Goal: Task Accomplishment & Management: Complete application form

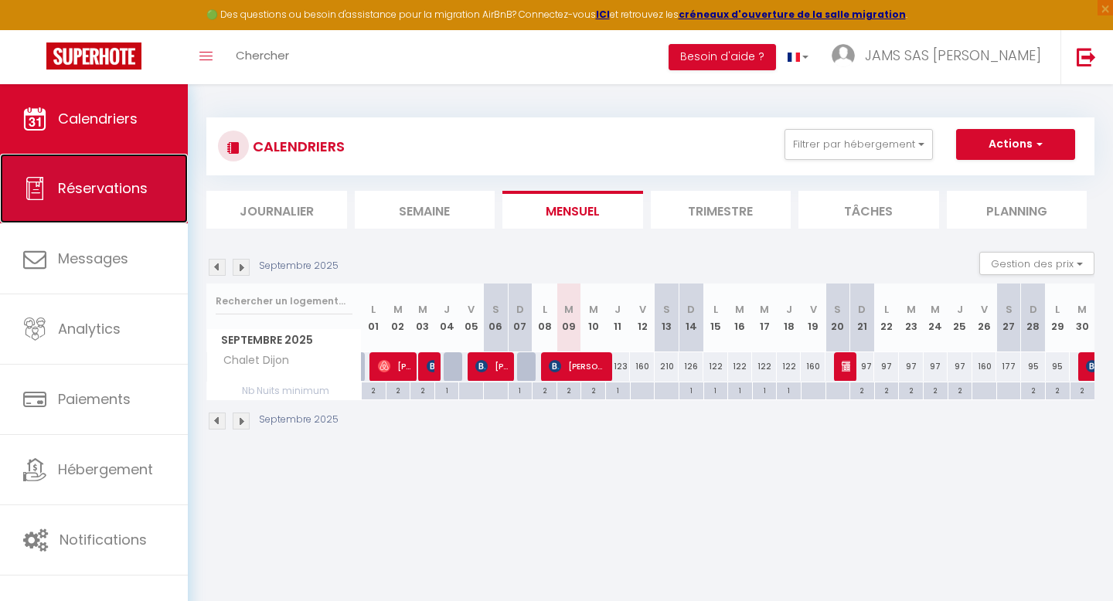
click at [129, 198] on span "Réservations" at bounding box center [103, 187] width 90 height 19
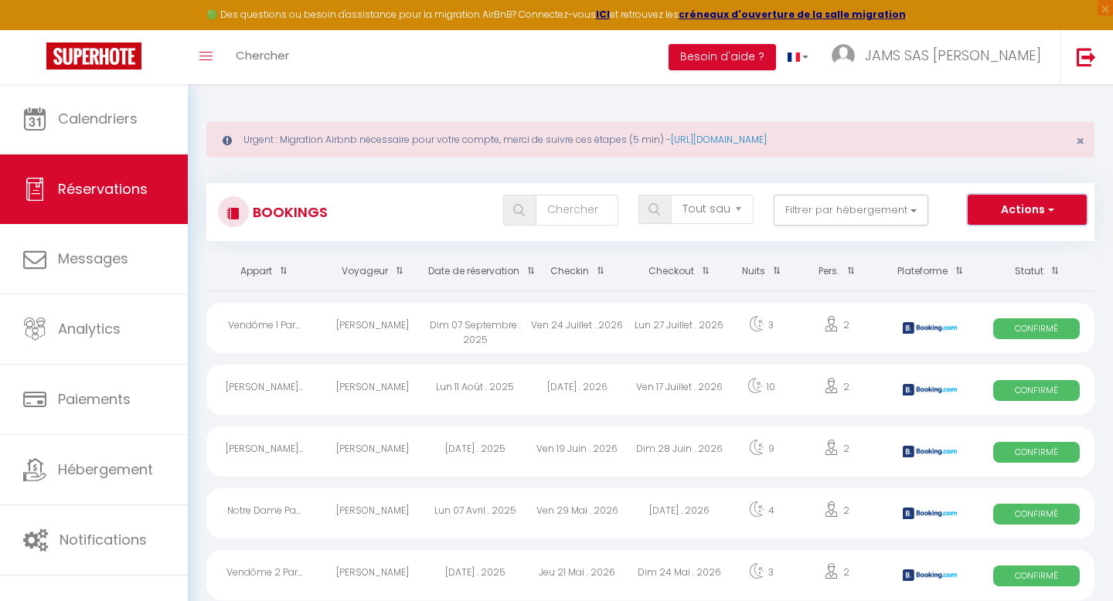
click at [1055, 217] on button "Actions" at bounding box center [1026, 210] width 119 height 31
click at [1001, 243] on link "Nouvelle Réservation" at bounding box center [1002, 243] width 165 height 20
select select
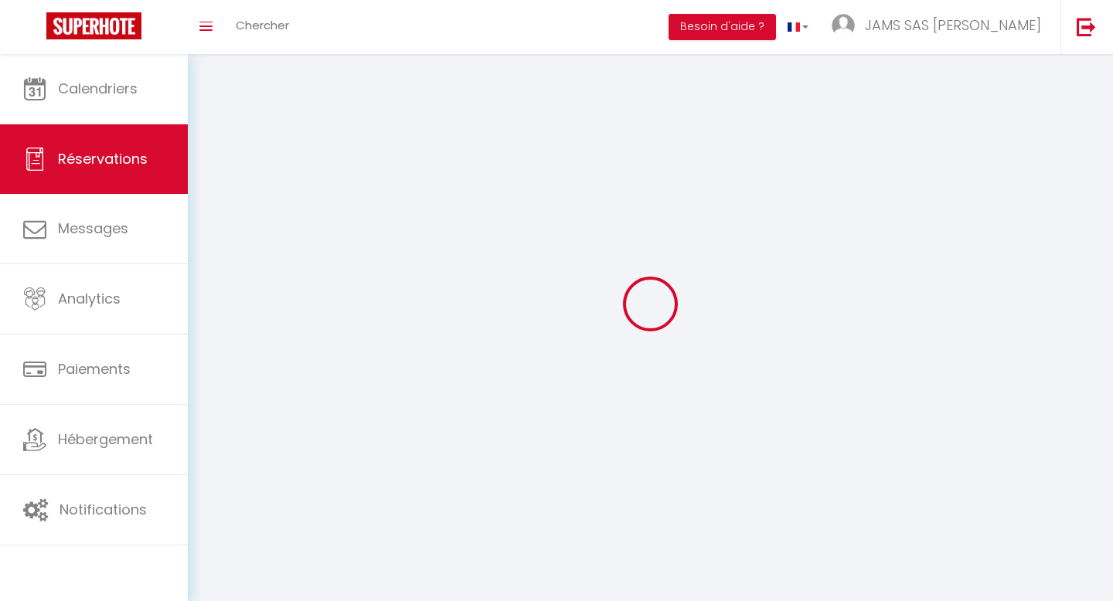
select select
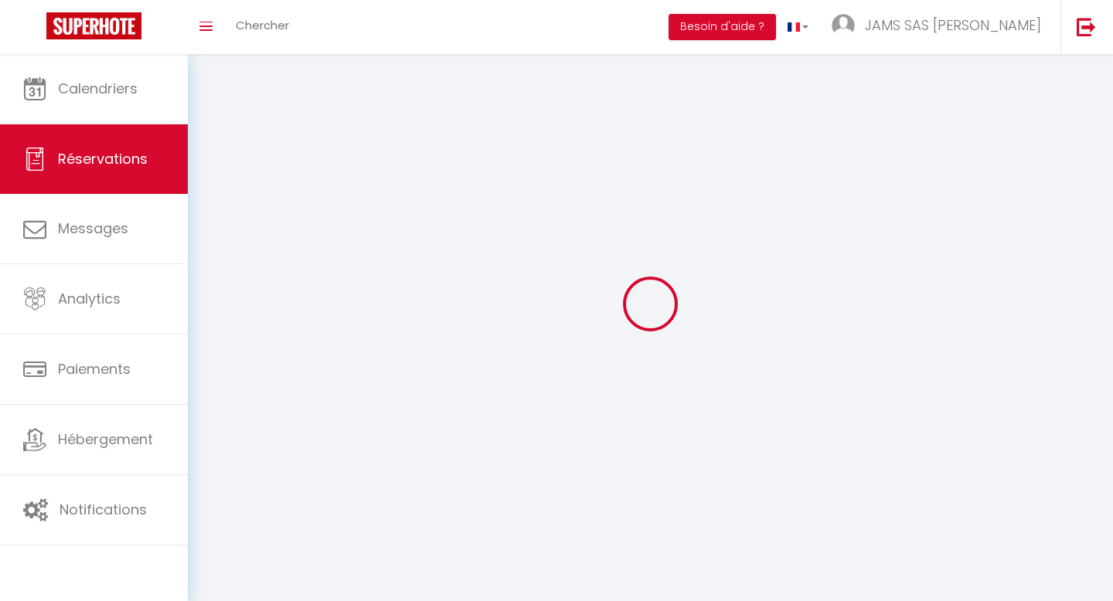
select select
checkbox input "false"
select select
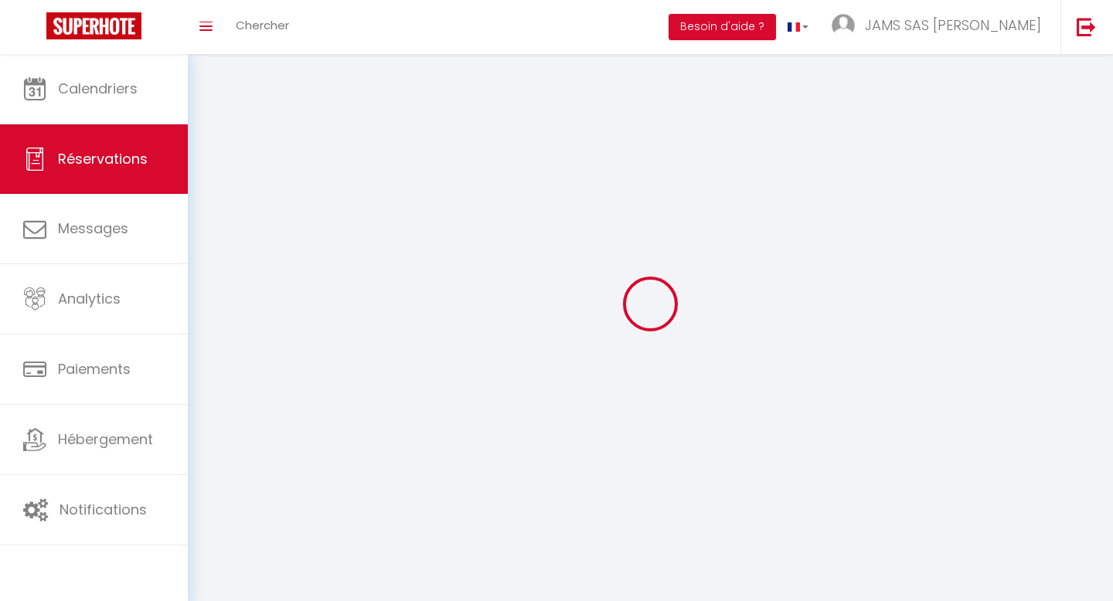
select select
checkbox input "false"
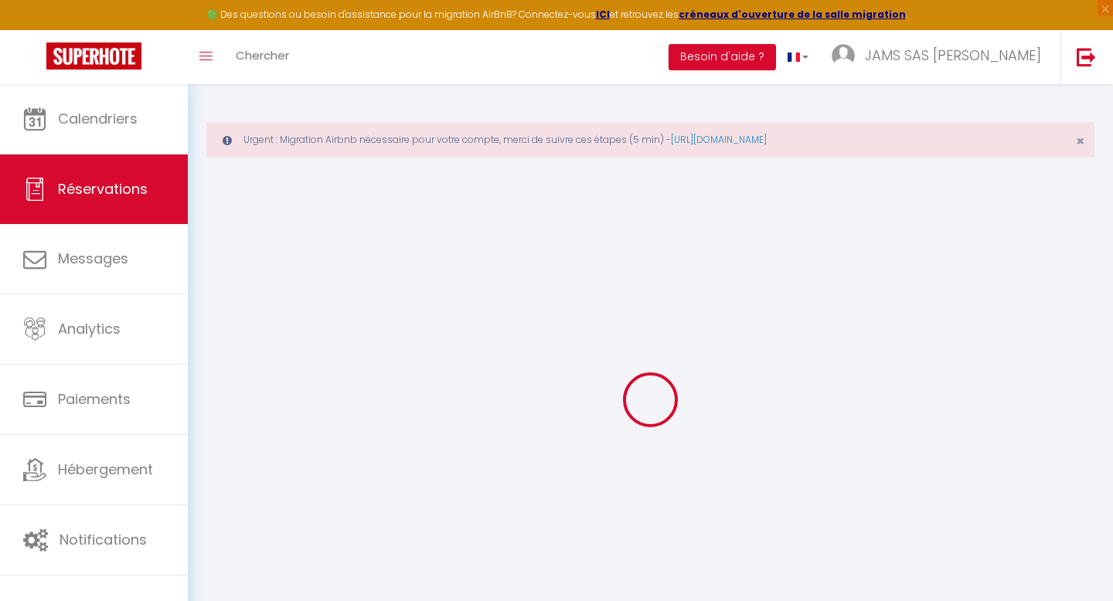
select select
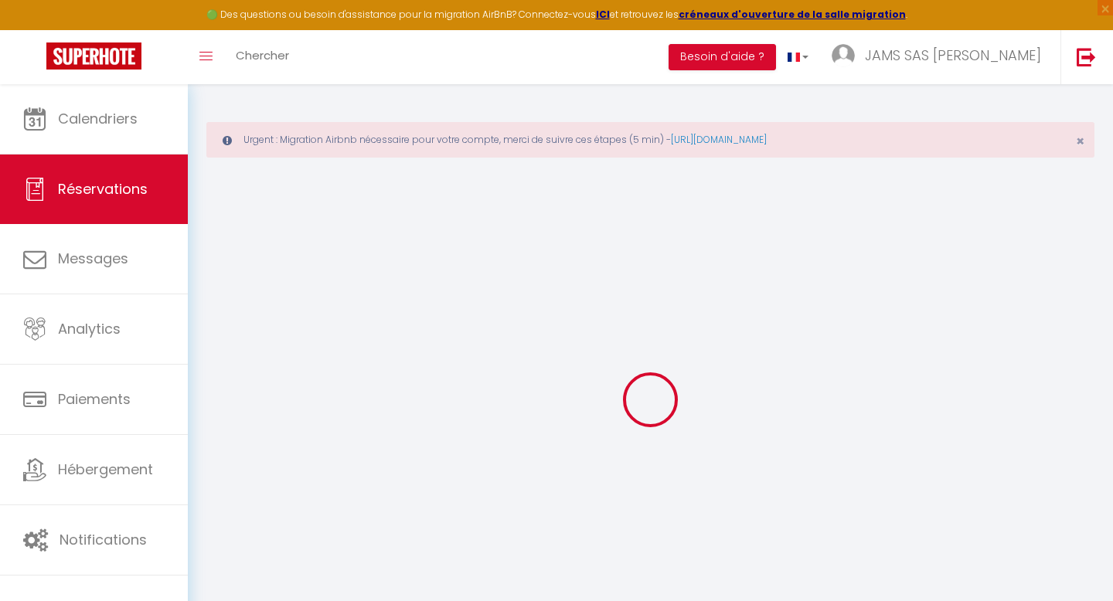
select select
checkbox input "false"
select select
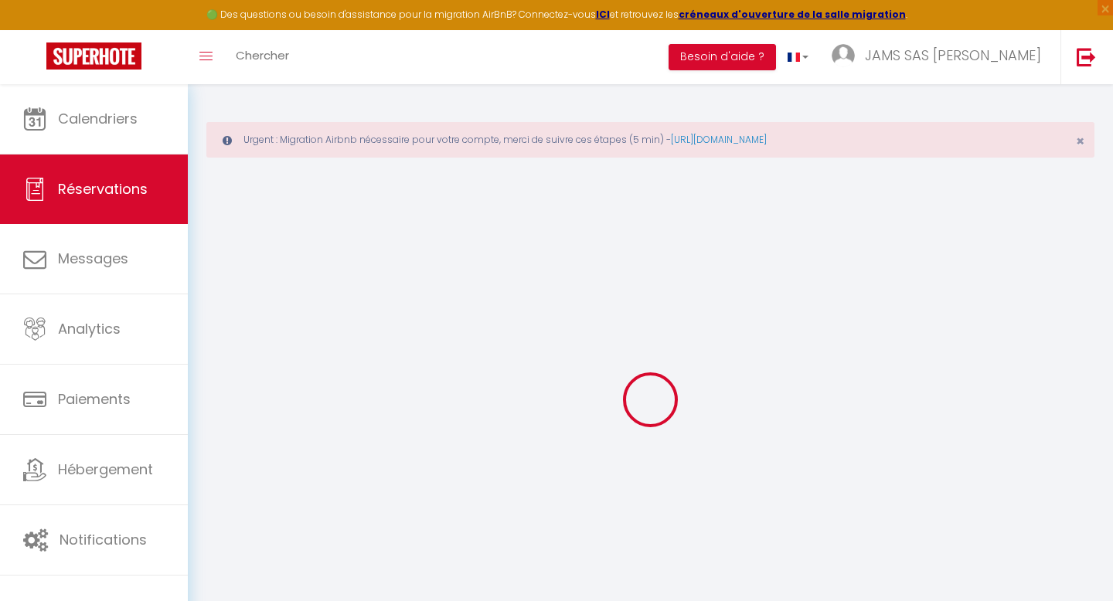
select select
checkbox input "false"
select select
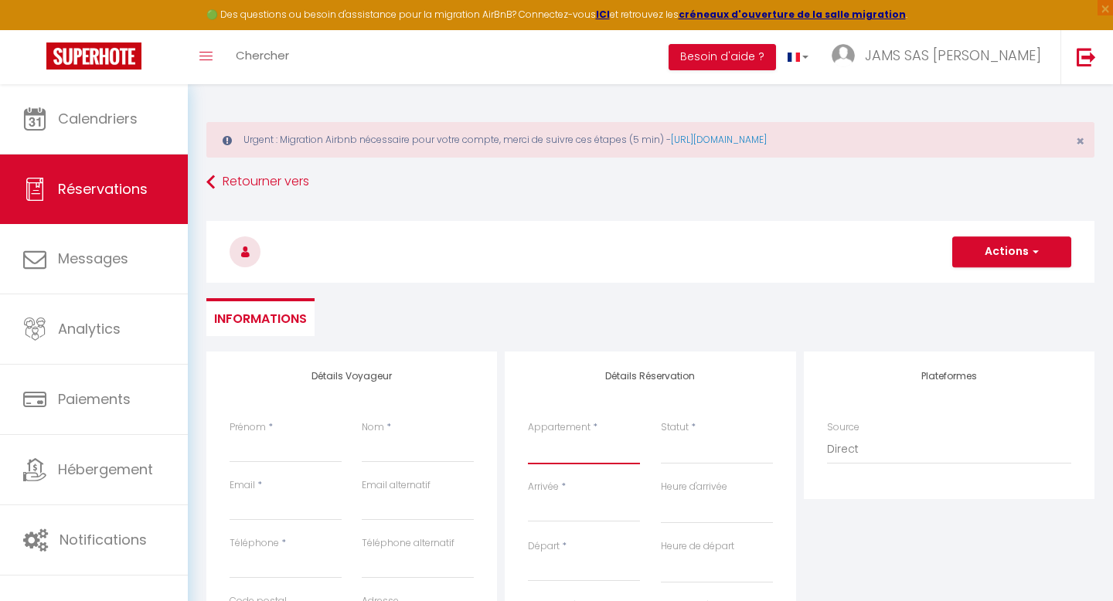
click at [572, 447] on select "Sorcier Dijon Sorcier [GEOGRAPHIC_DATA] New-York [GEOGRAPHIC_DATA] Chalet [GEOG…" at bounding box center [584, 449] width 112 height 29
select select "4997"
click at [528, 435] on select "Sorcier Dijon Sorcier [GEOGRAPHIC_DATA] New-York [GEOGRAPHIC_DATA] Chalet [GEOG…" at bounding box center [584, 449] width 112 height 29
select select
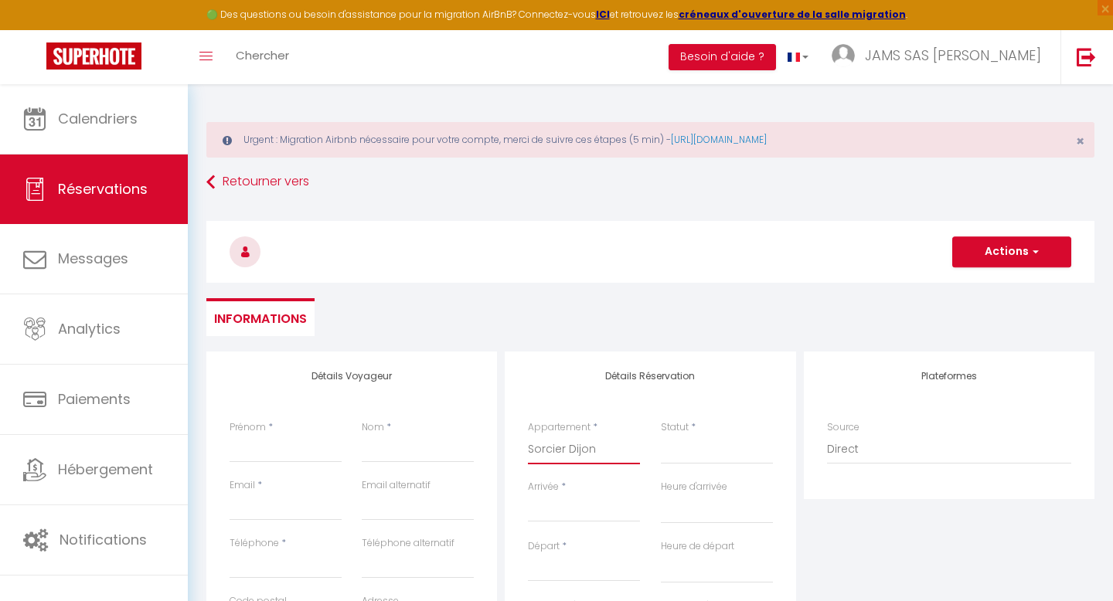
select select
checkbox input "false"
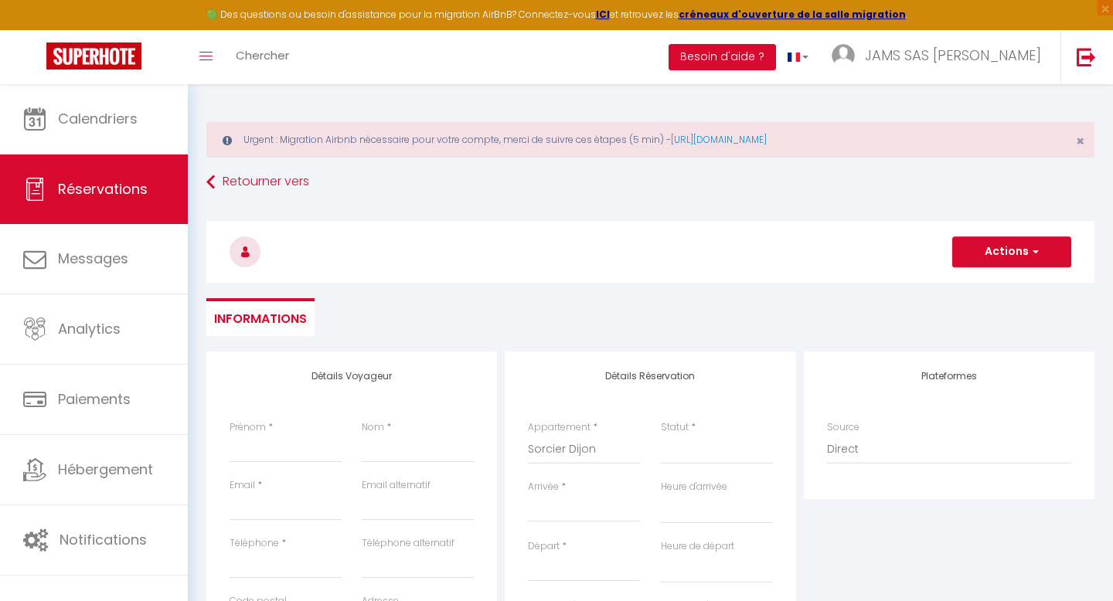
click at [546, 367] on div "Détails Réservation Appartement * Sorcier [GEOGRAPHIC_DATA] Sorcier [GEOGRAPHIC…" at bounding box center [650, 610] width 291 height 517
select select
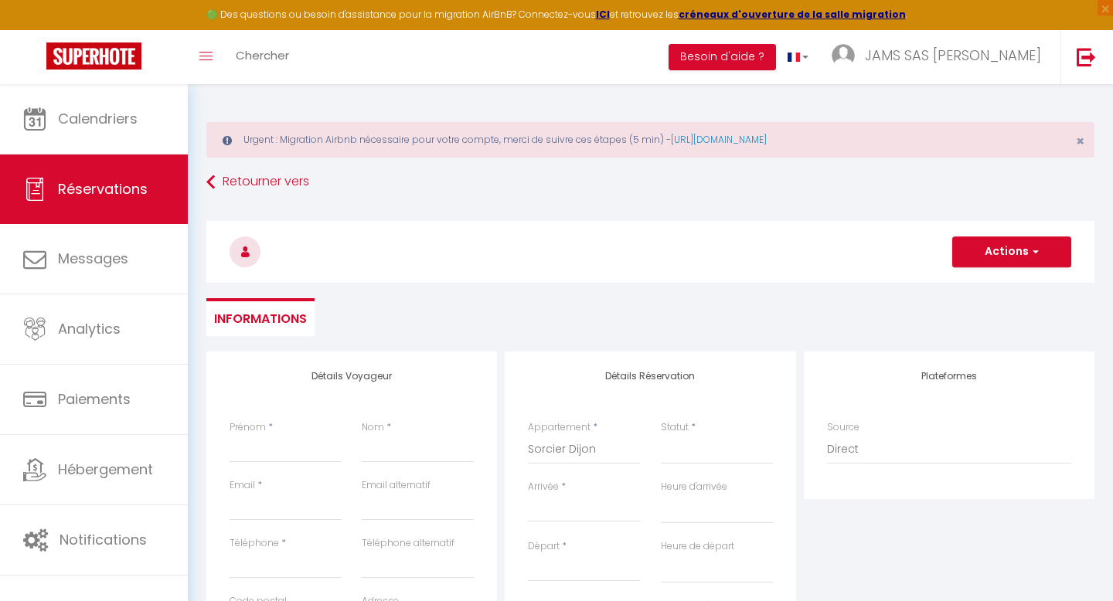
select select
checkbox input "false"
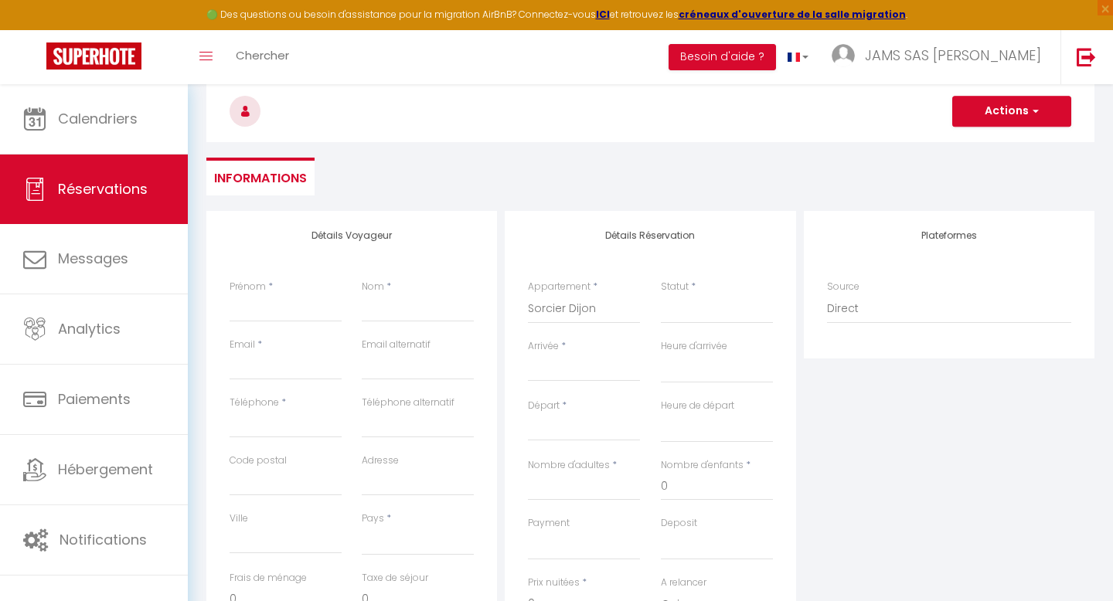
click at [542, 374] on input "Arrivée" at bounding box center [584, 369] width 112 height 20
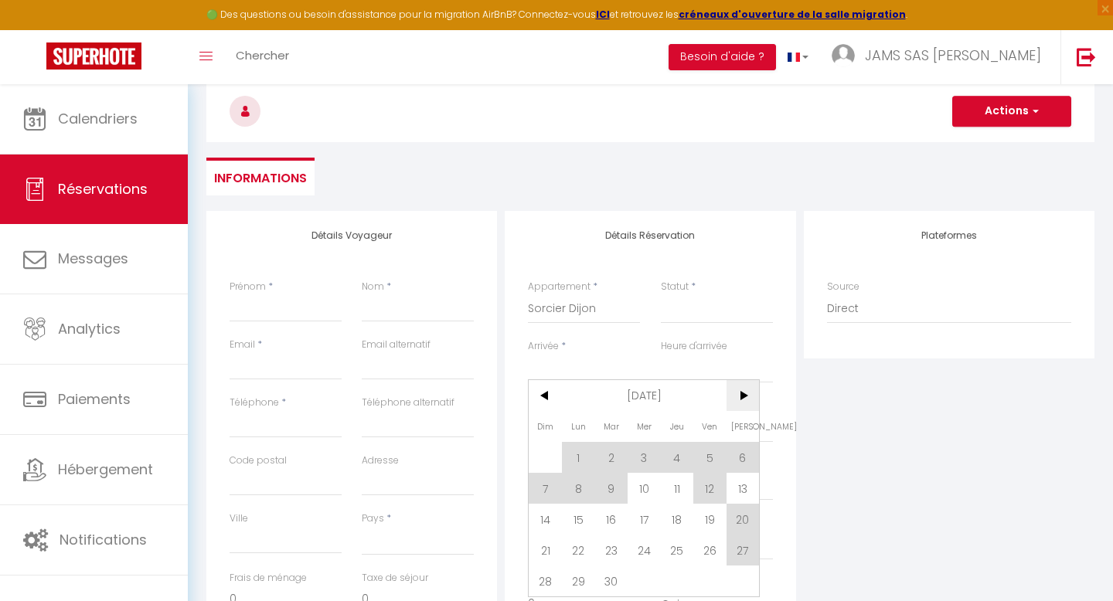
click at [749, 395] on span ">" at bounding box center [742, 395] width 33 height 31
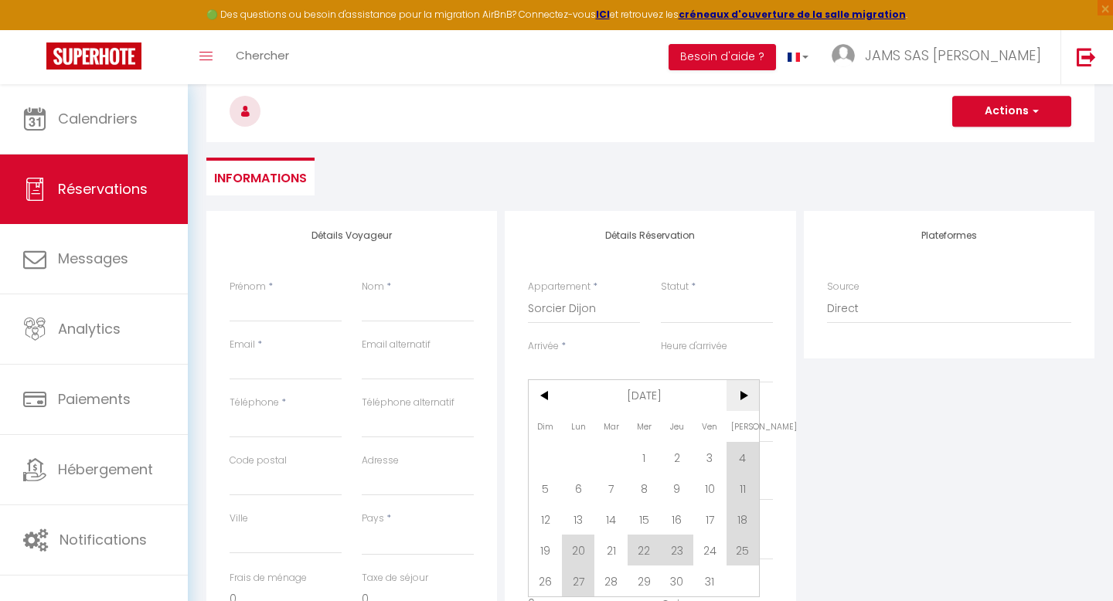
click at [749, 395] on span ">" at bounding box center [742, 395] width 33 height 31
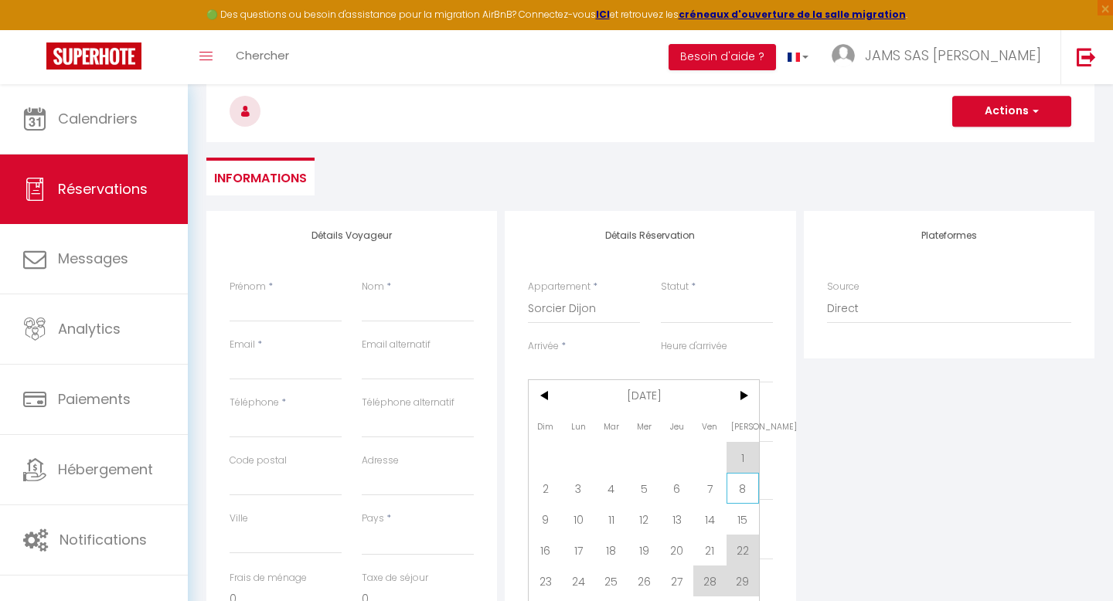
click at [739, 490] on span "8" at bounding box center [742, 488] width 33 height 31
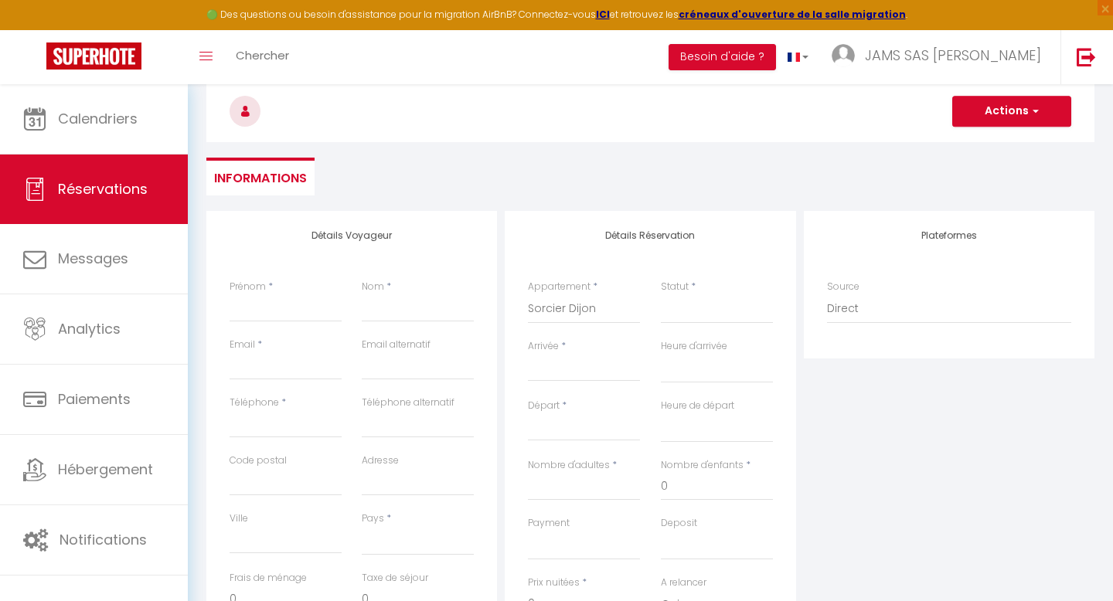
select select
type input "[DATE]"
select select
type input "Dim 09 Novembre 2025"
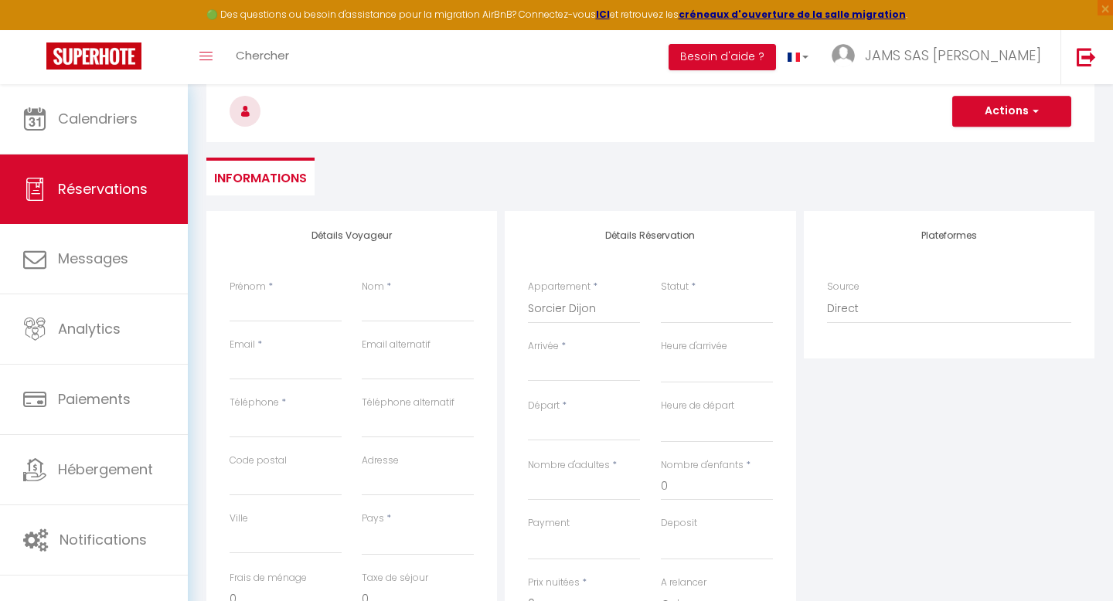
select select
checkbox input "false"
click at [692, 312] on select "Confirmé Non Confirmé [PERSON_NAME] par le voyageur No Show Request" at bounding box center [717, 308] width 112 height 29
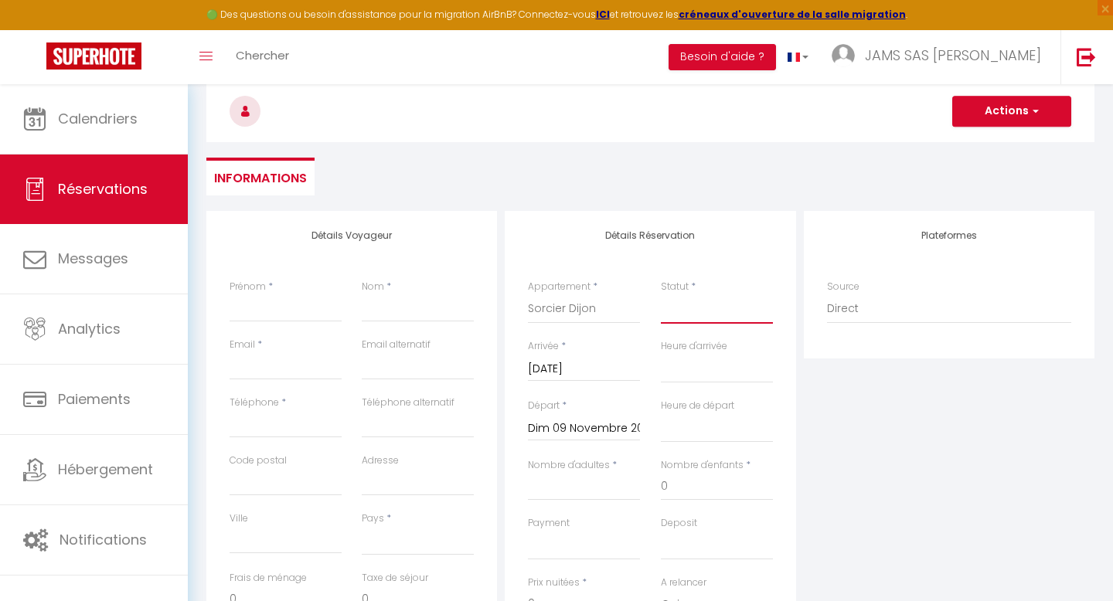
select select "1"
click at [661, 294] on select "Confirmé Non Confirmé [PERSON_NAME] par le voyageur No Show Request" at bounding box center [717, 308] width 112 height 29
select select
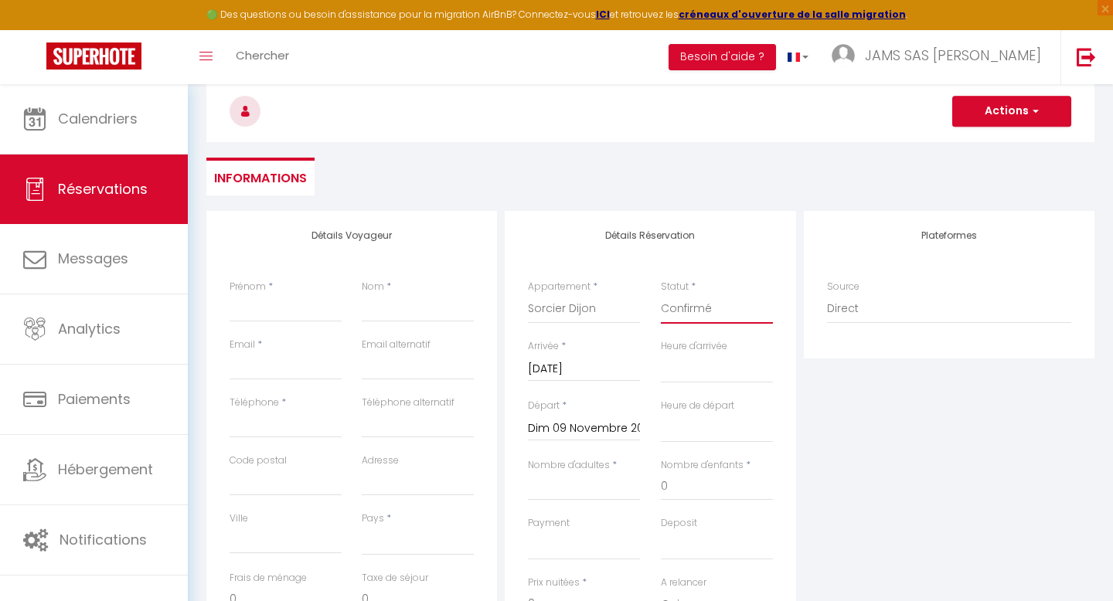
select select
checkbox input "false"
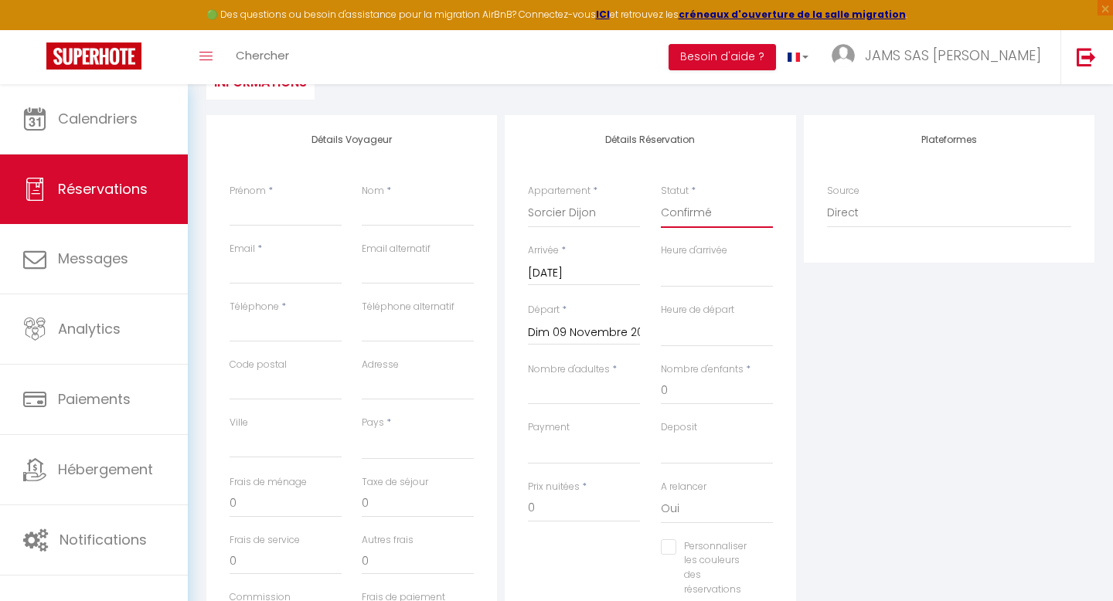
scroll to position [284, 0]
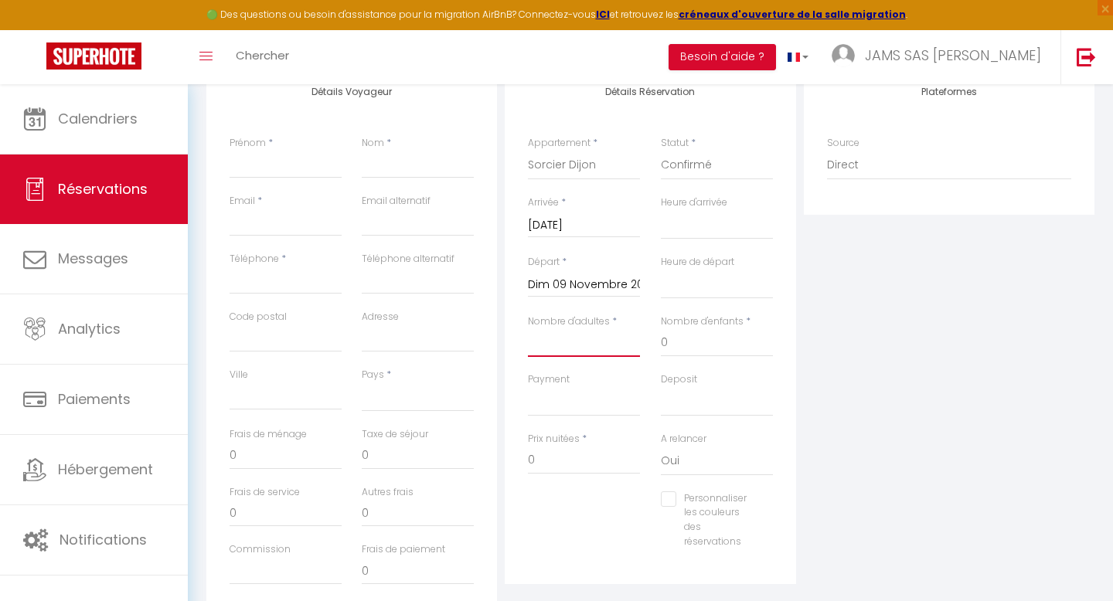
click at [566, 348] on input "Nombre d'adultes" at bounding box center [584, 343] width 112 height 28
type input "2"
select select
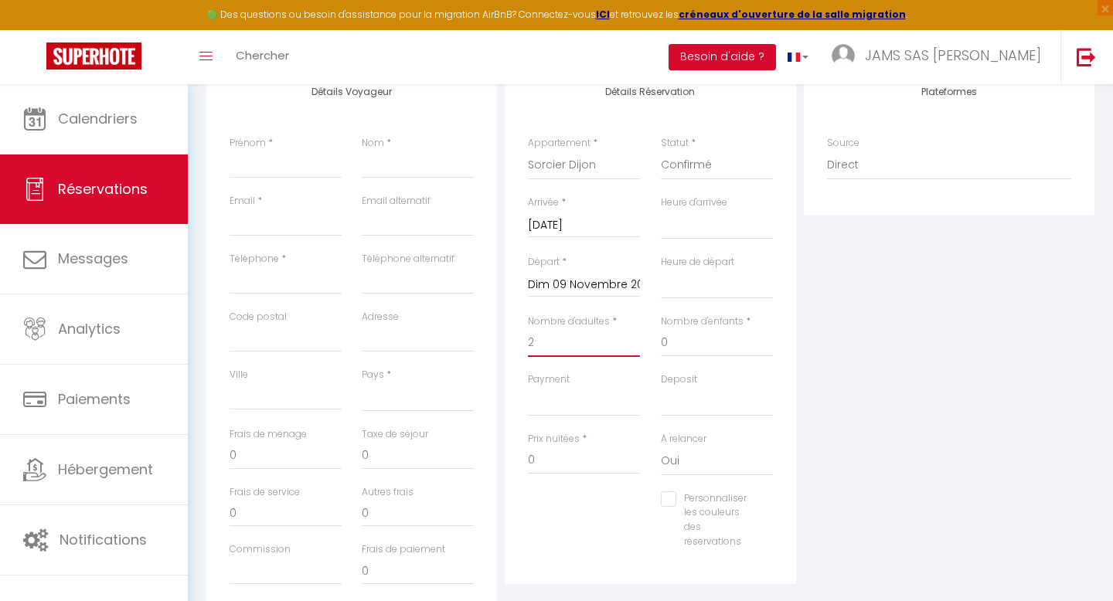
select select
checkbox input "false"
select select
type input "49"
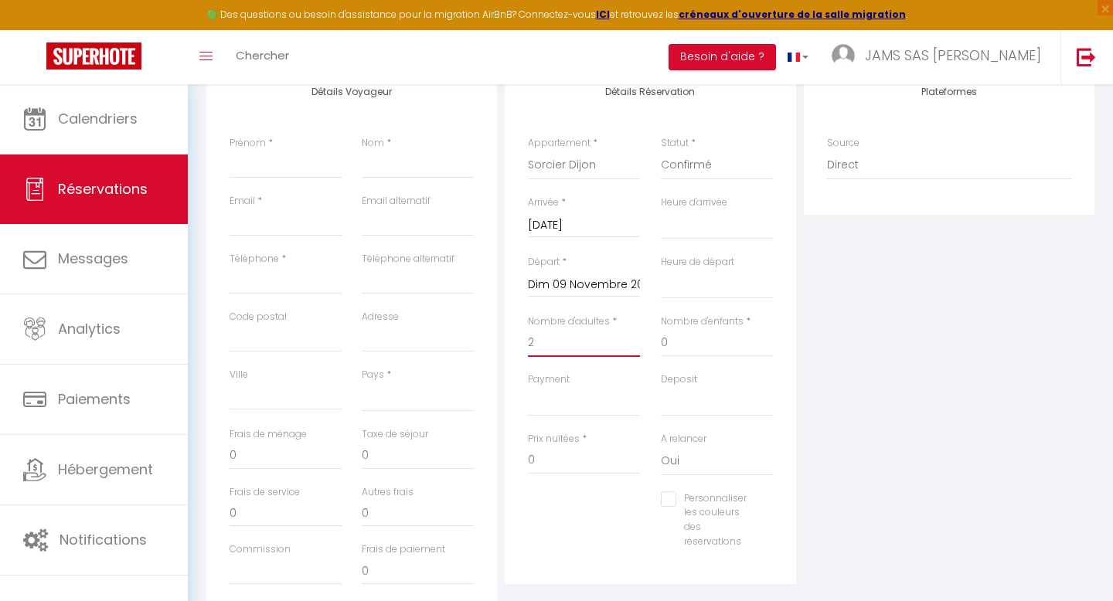
type input "2"
select select
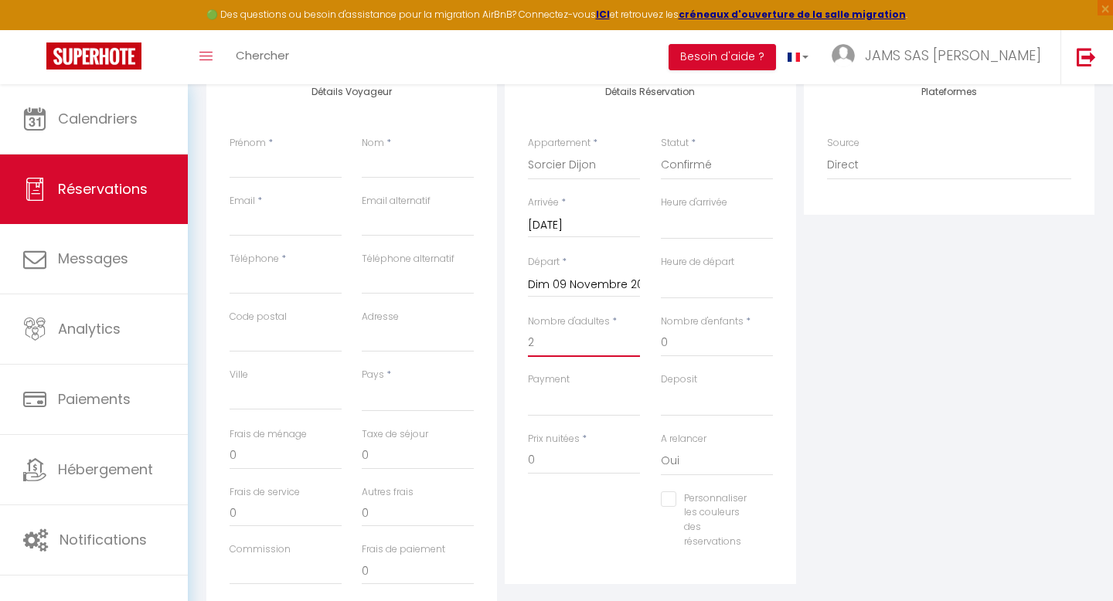
type input "185"
checkbox input "false"
select select
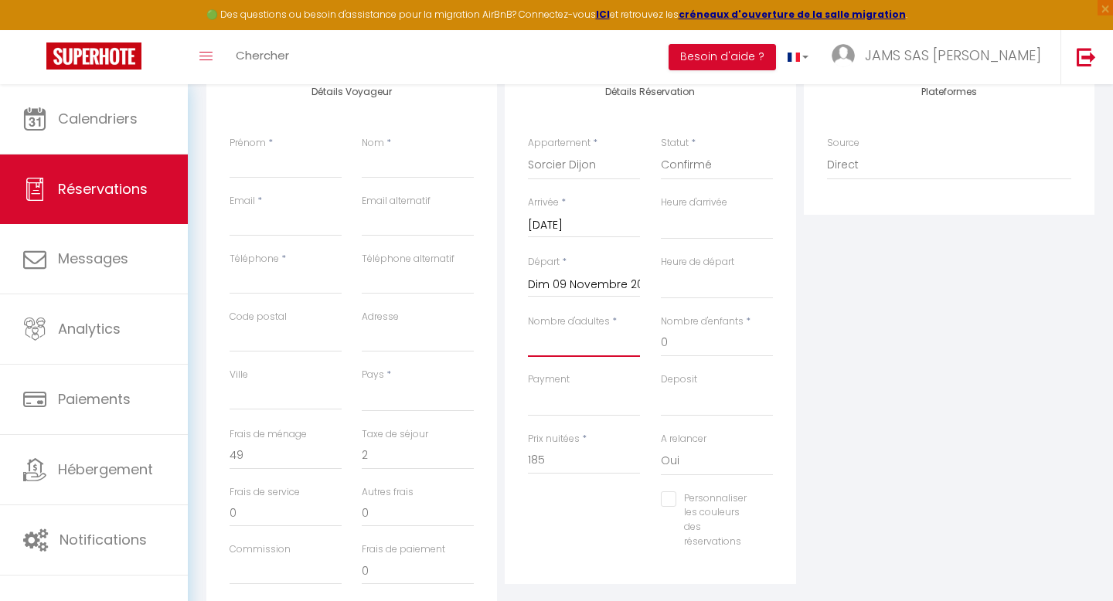
select select
type input "0"
checkbox input "false"
type input "4"
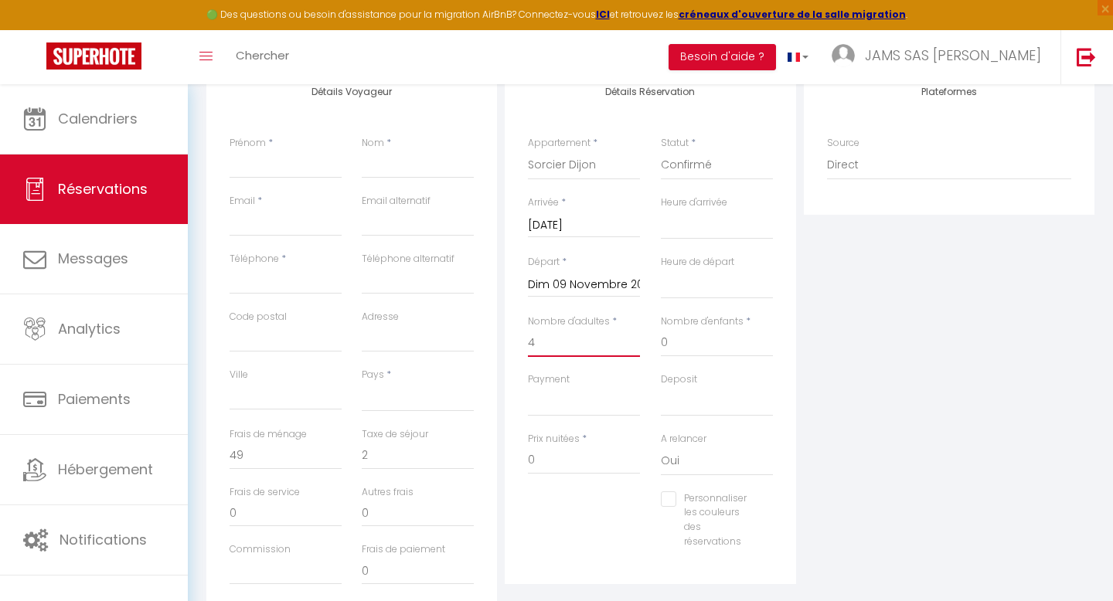
select select
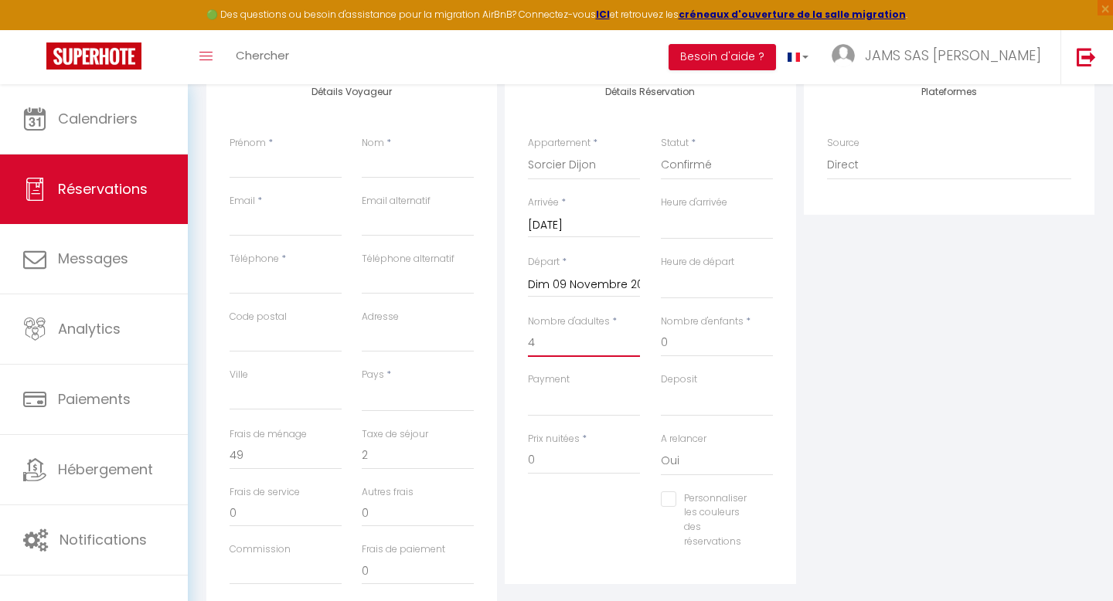
checkbox input "false"
select select
type input "4"
select select
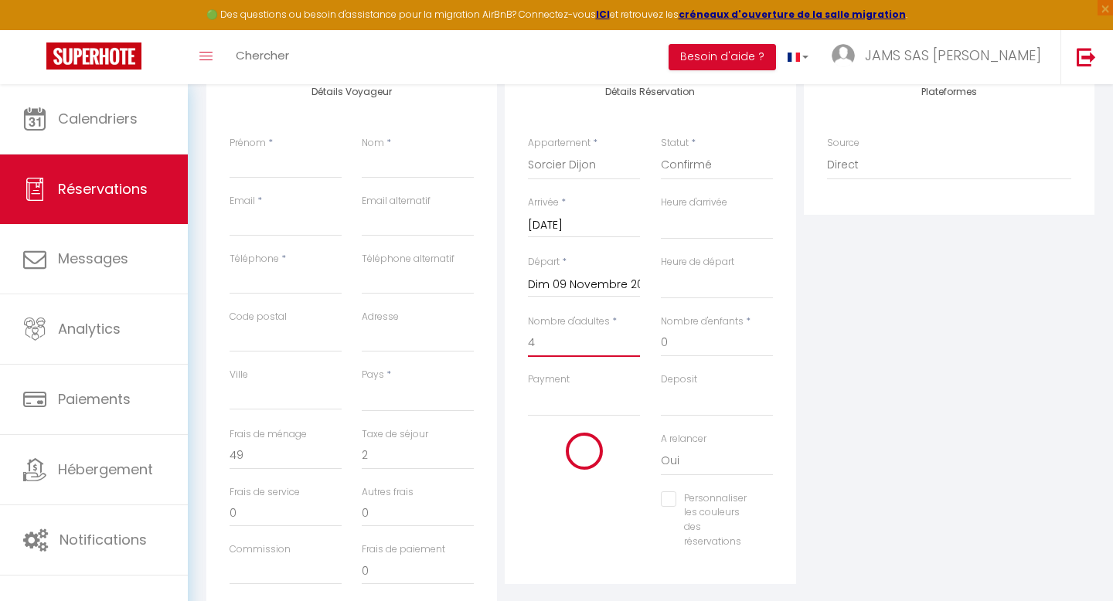
select select
type input "241"
checkbox input "false"
type input "4"
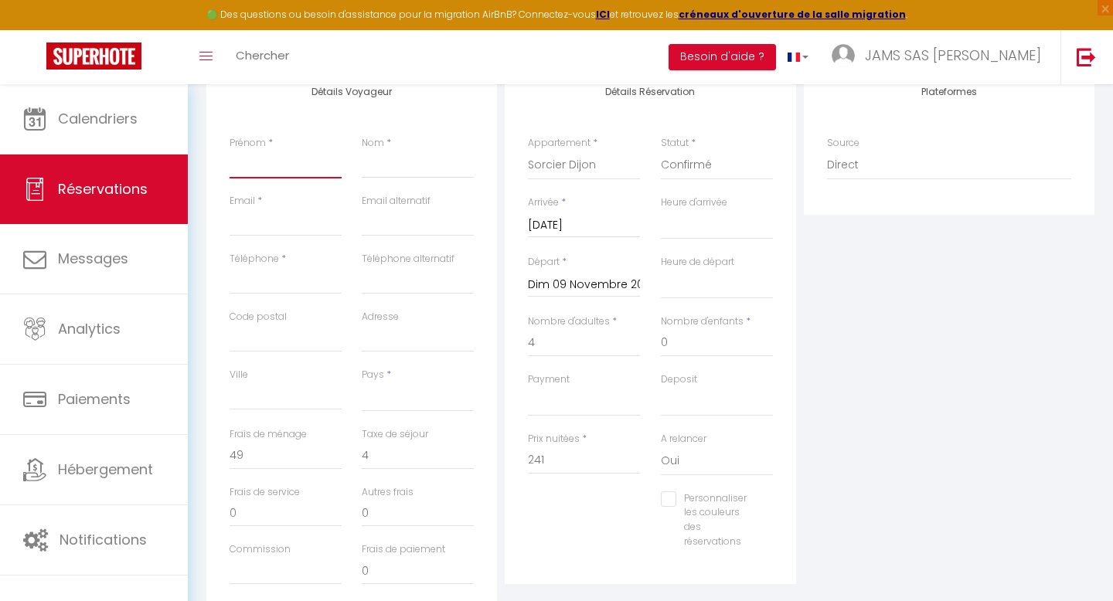
click at [239, 169] on input "Prénom" at bounding box center [285, 165] width 112 height 28
type input "A"
select select
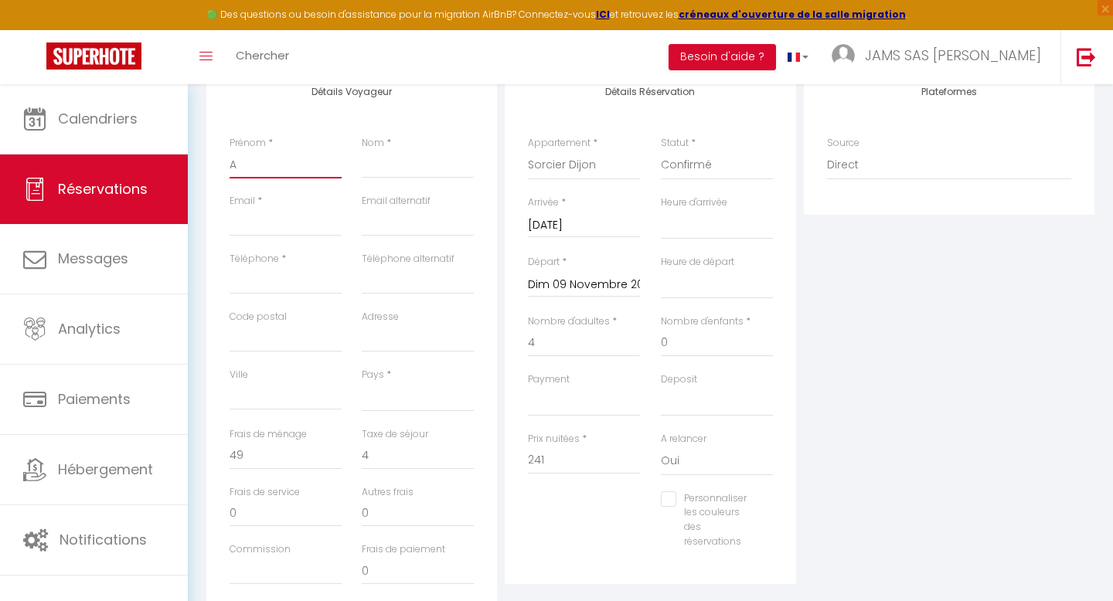
select select
checkbox input "false"
type input "Am"
select select
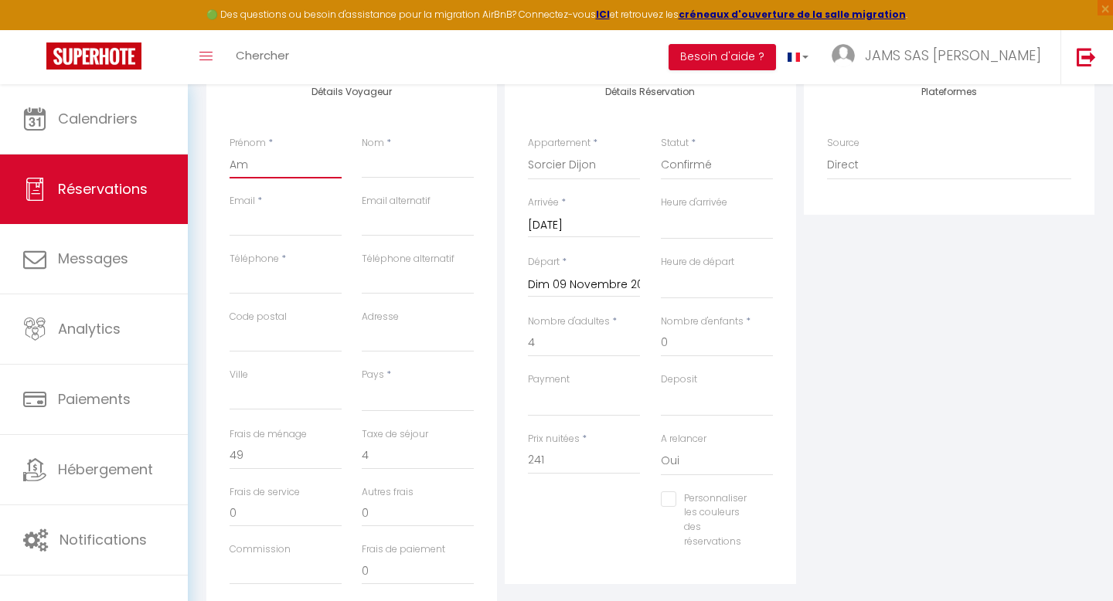
select select
checkbox input "false"
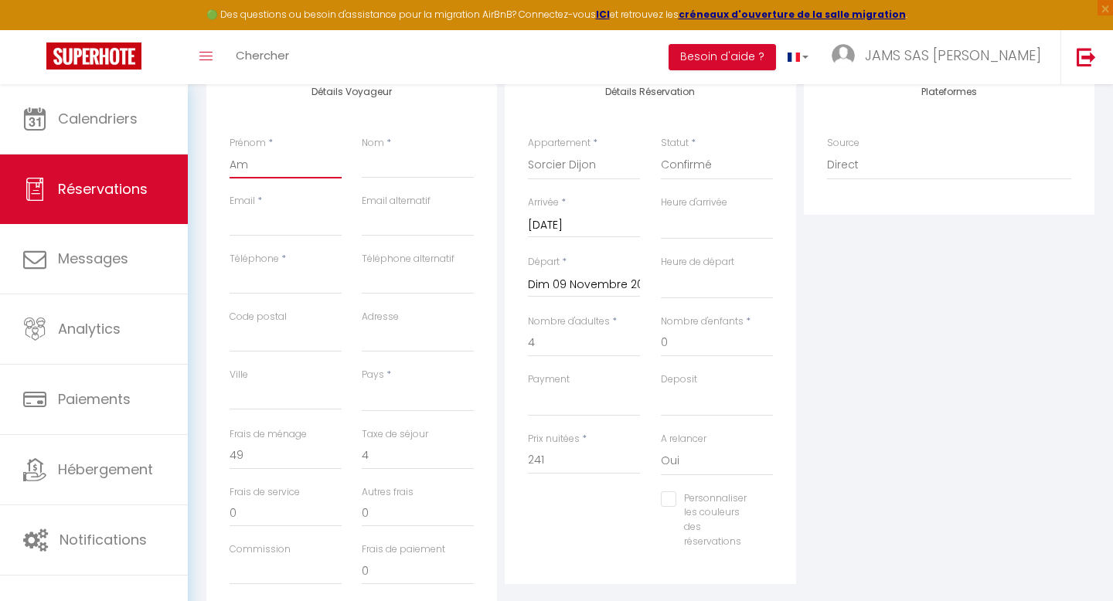
type input "Ama"
select select
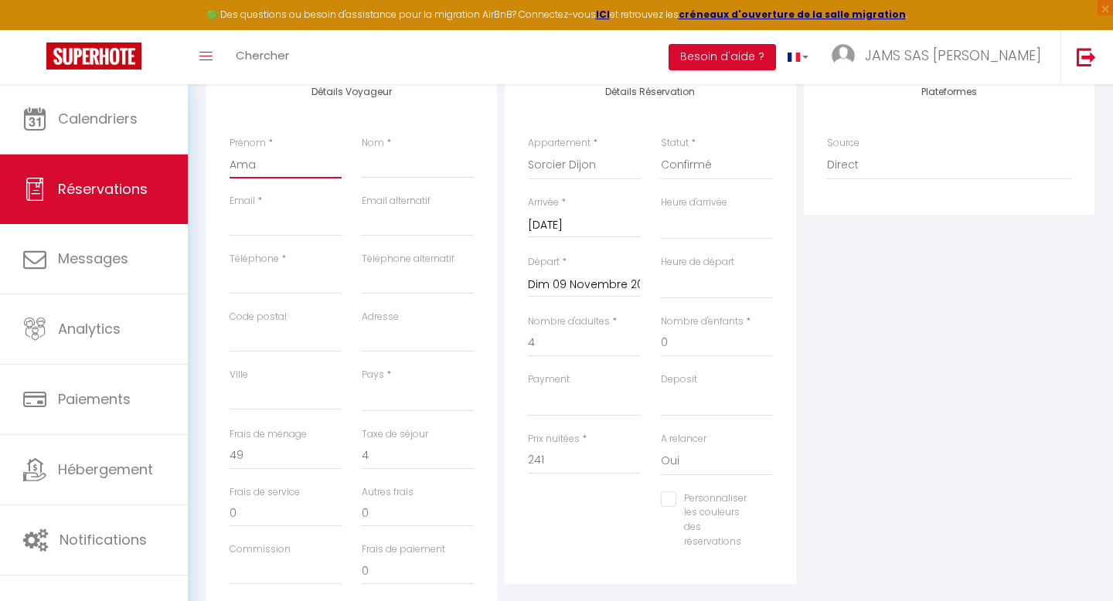
select select
checkbox input "false"
type input "Aman"
select select
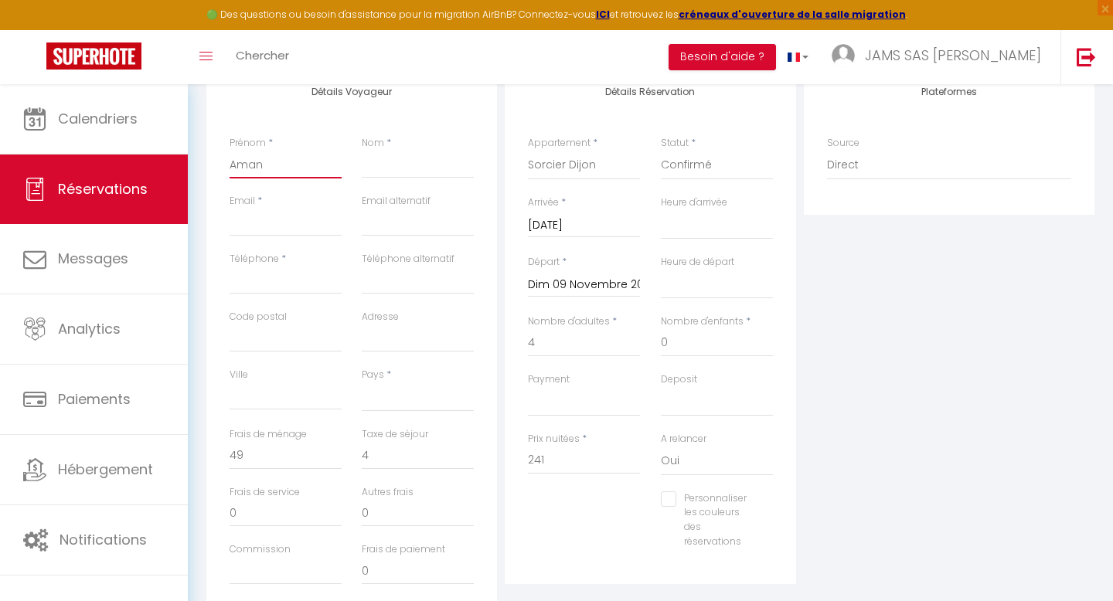
select select
checkbox input "false"
type input "Amand"
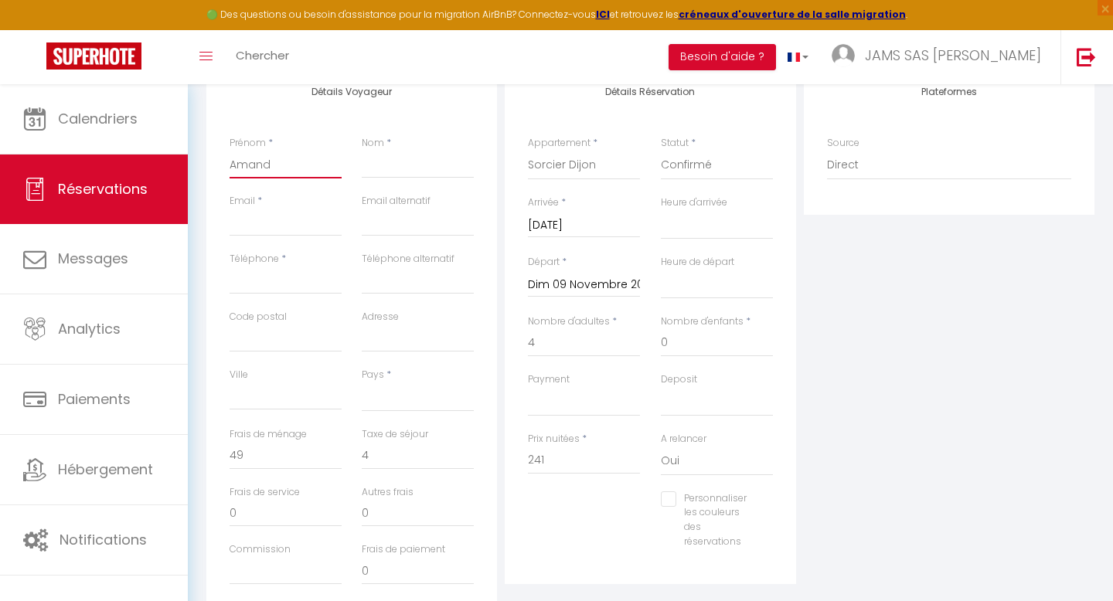
select select
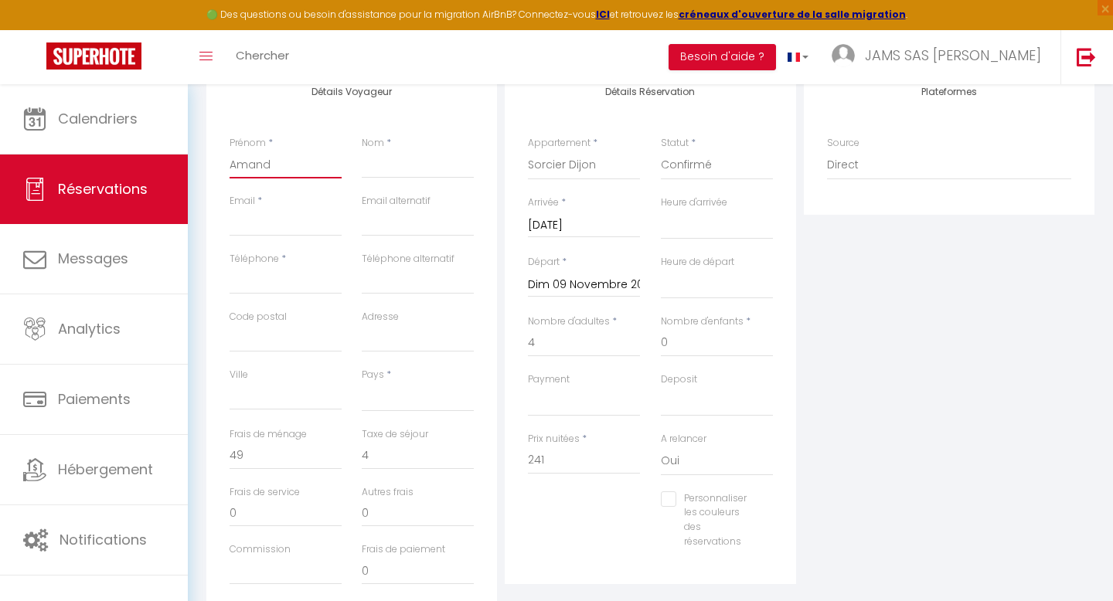
checkbox input "false"
type input "Amandi"
select select
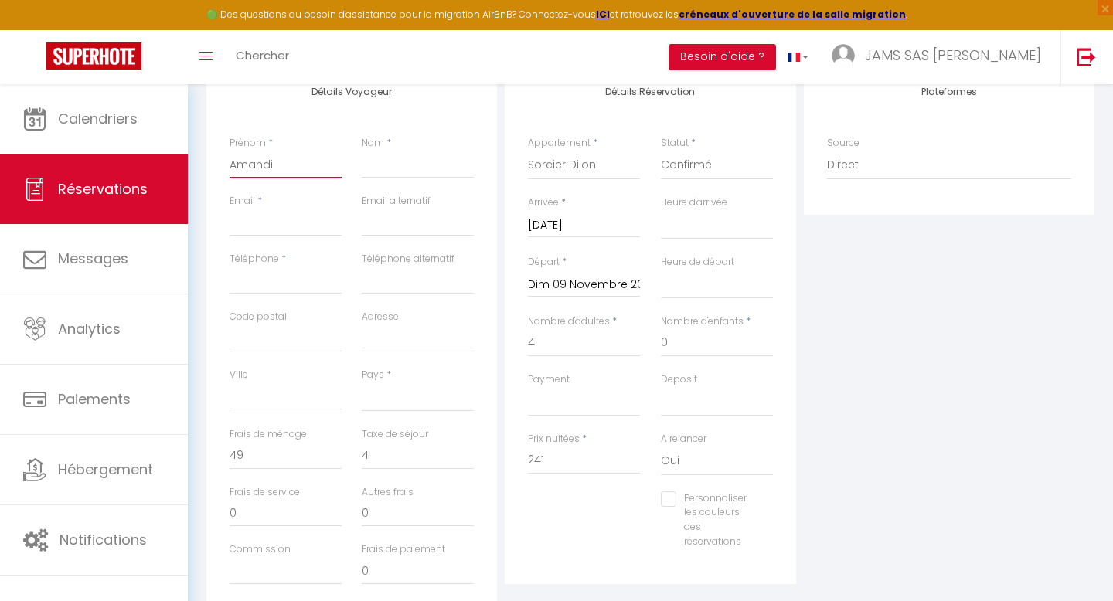
select select
checkbox input "false"
type input "Amandin"
select select
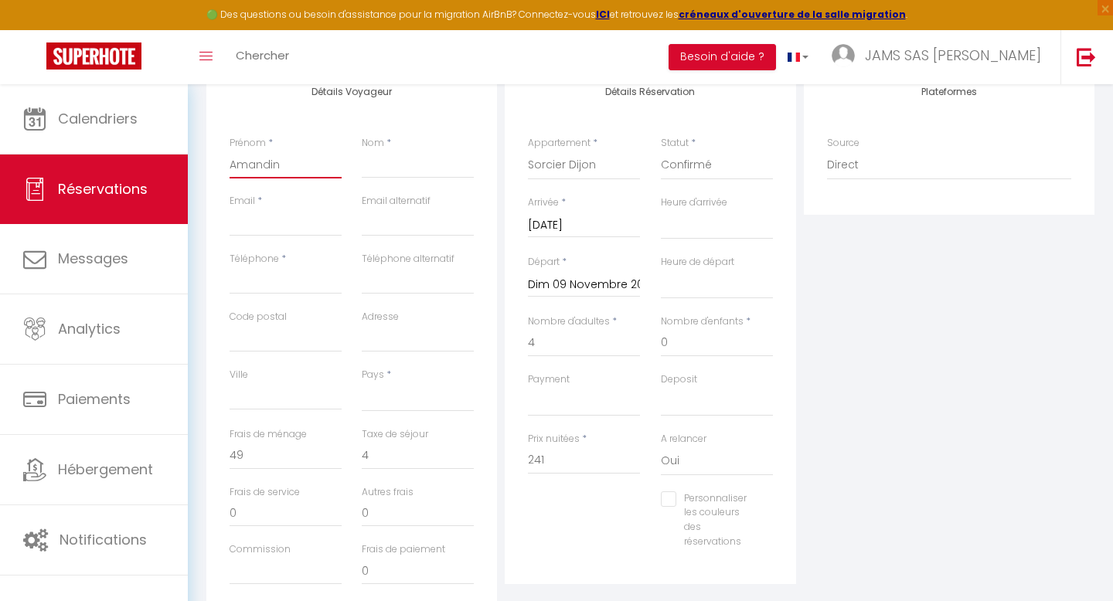
select select
checkbox input "false"
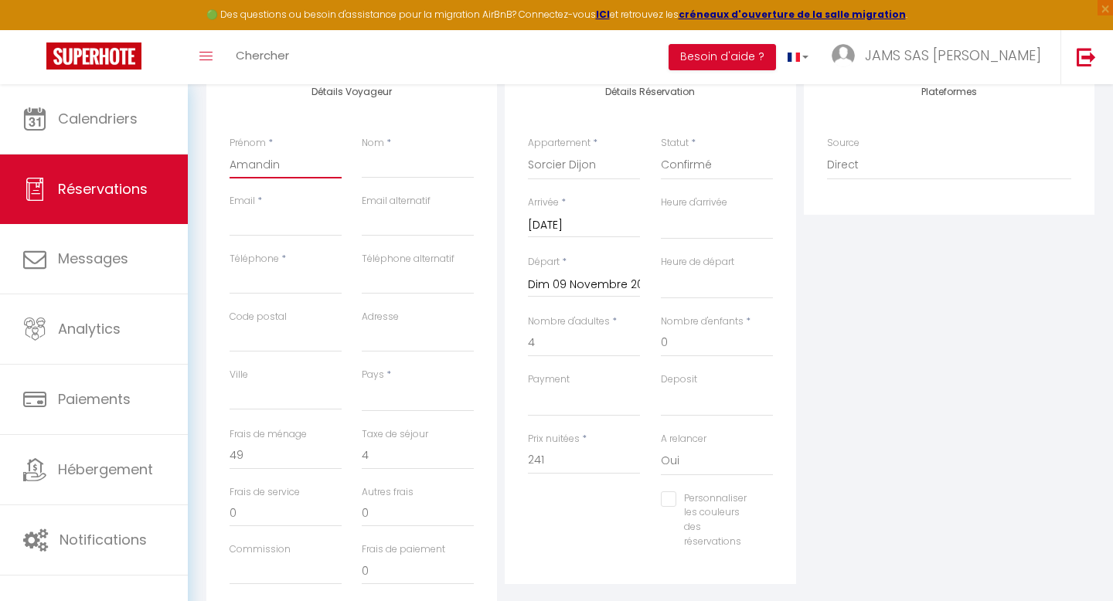
type input "Amandine"
select select
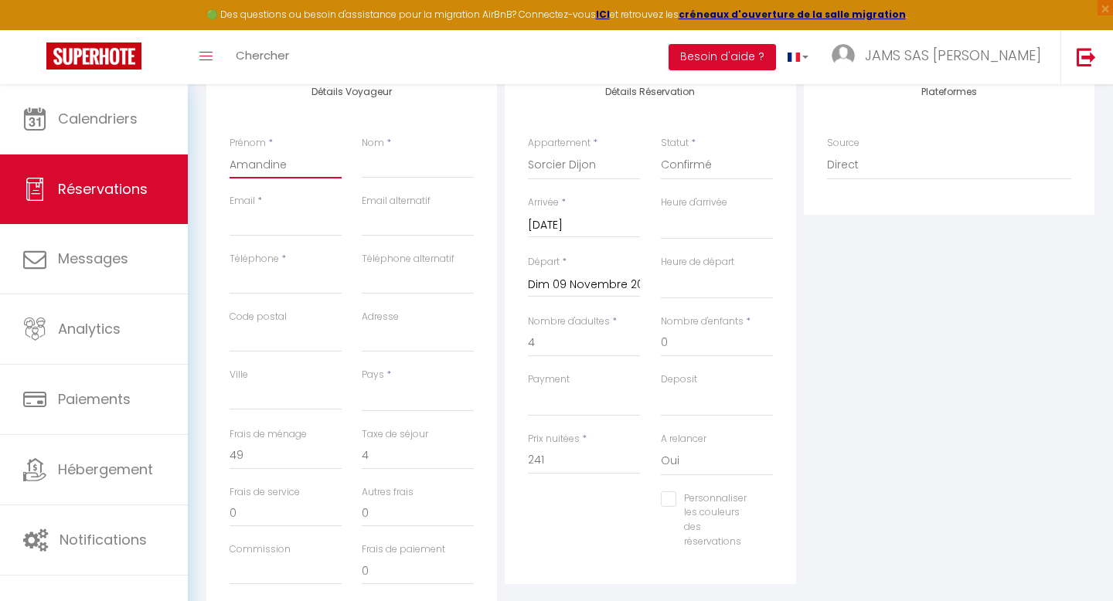
select select
checkbox input "false"
type input "Amandine"
click at [390, 174] on input "Nom" at bounding box center [418, 165] width 112 height 28
type input "M"
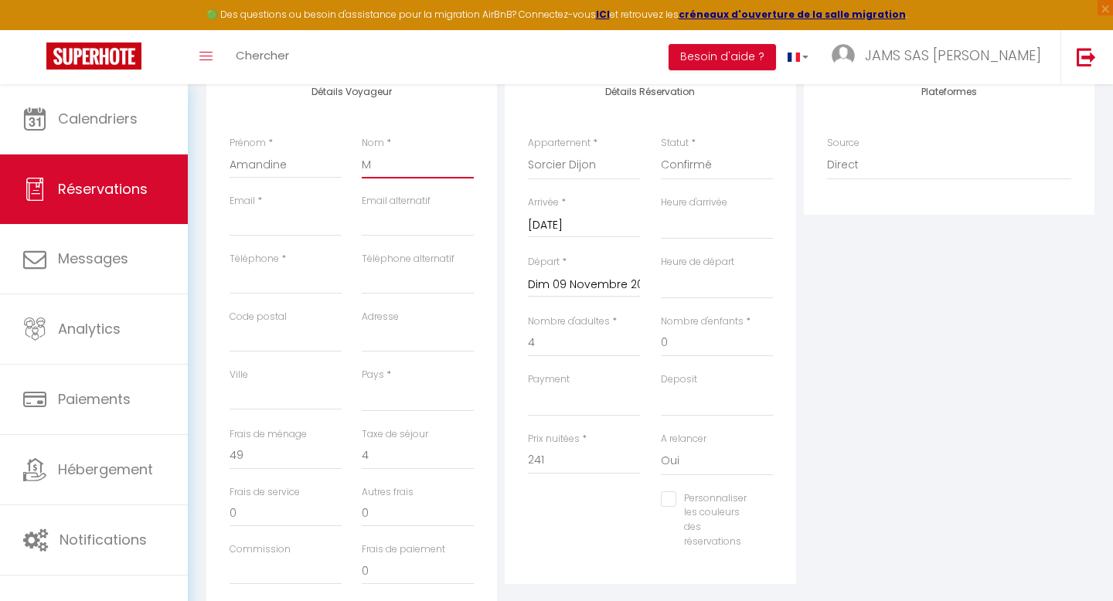
select select
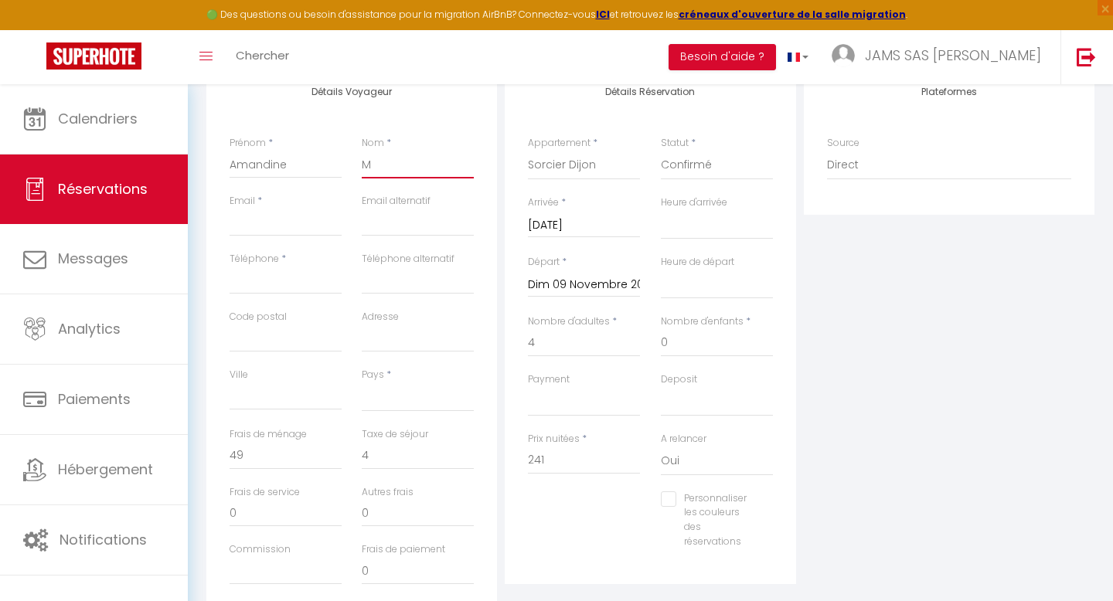
checkbox input "false"
type input "Ma"
select select
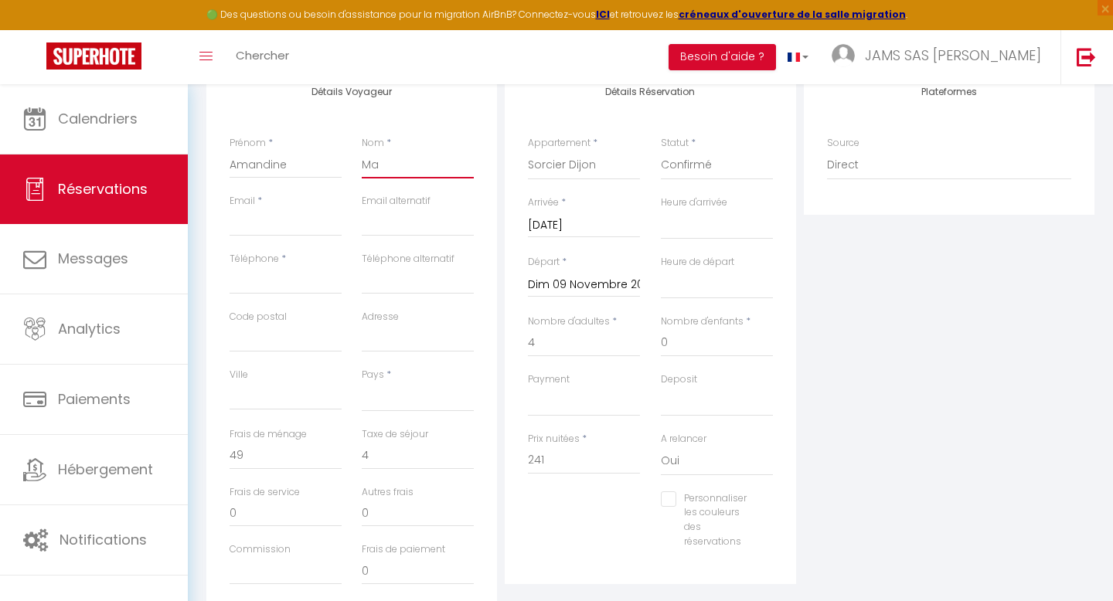
select select
checkbox input "false"
type input "Mar"
select select
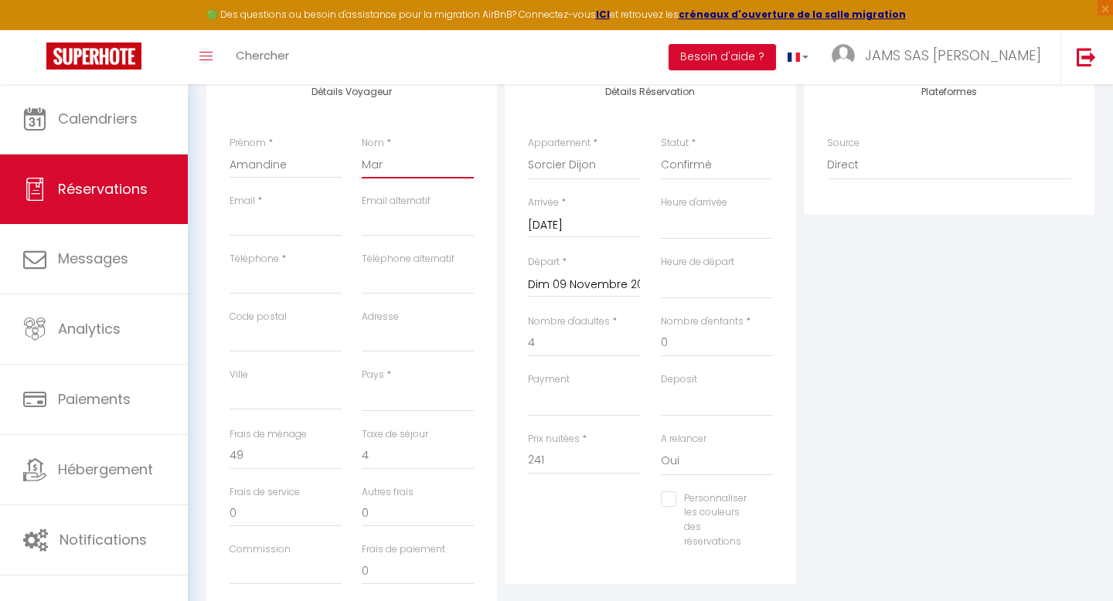
select select
checkbox input "false"
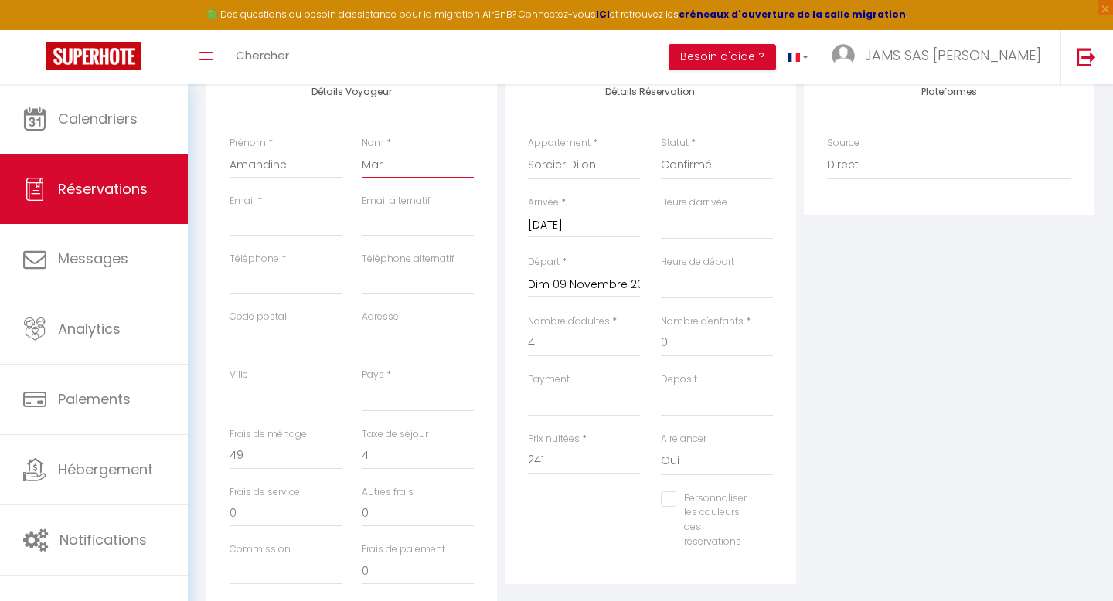
type input "Mart"
select select
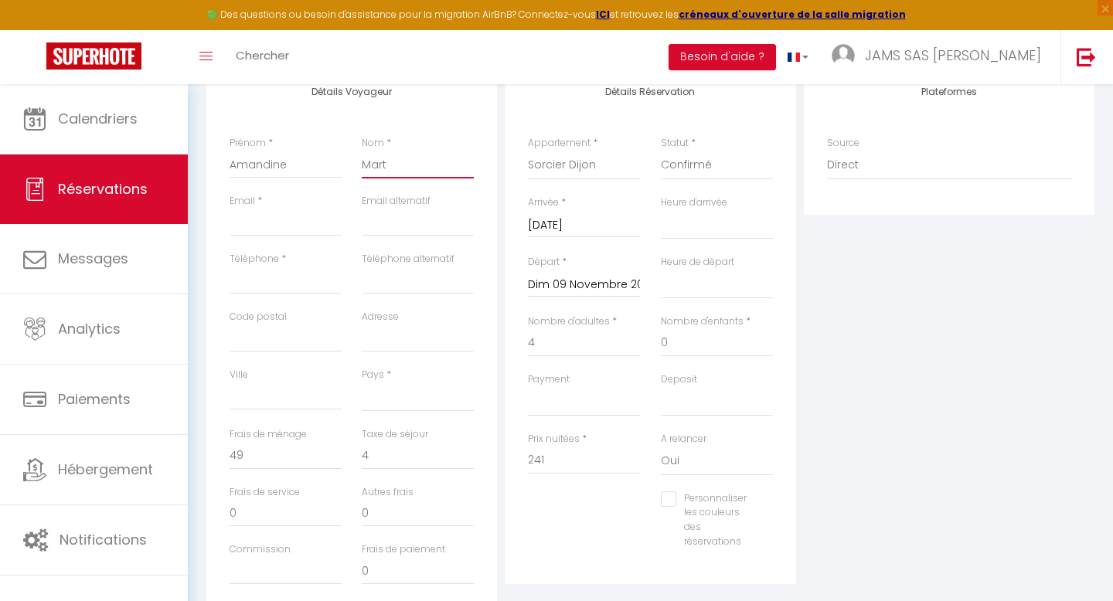
select select
checkbox input "false"
type input "[PERSON_NAME]"
select select
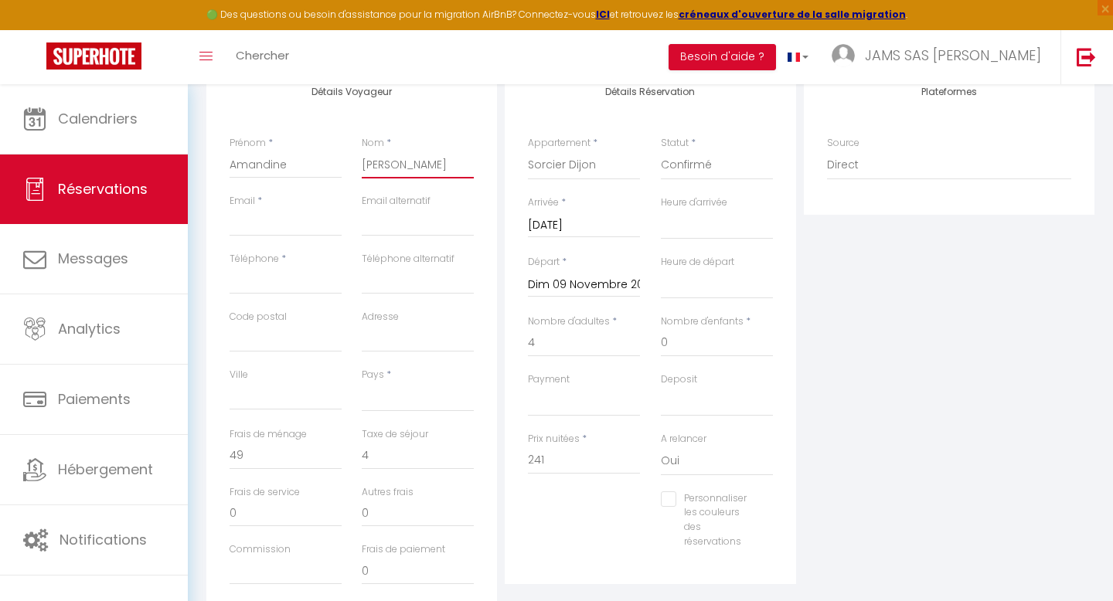
select select
checkbox input "false"
type input "[PERSON_NAME]"
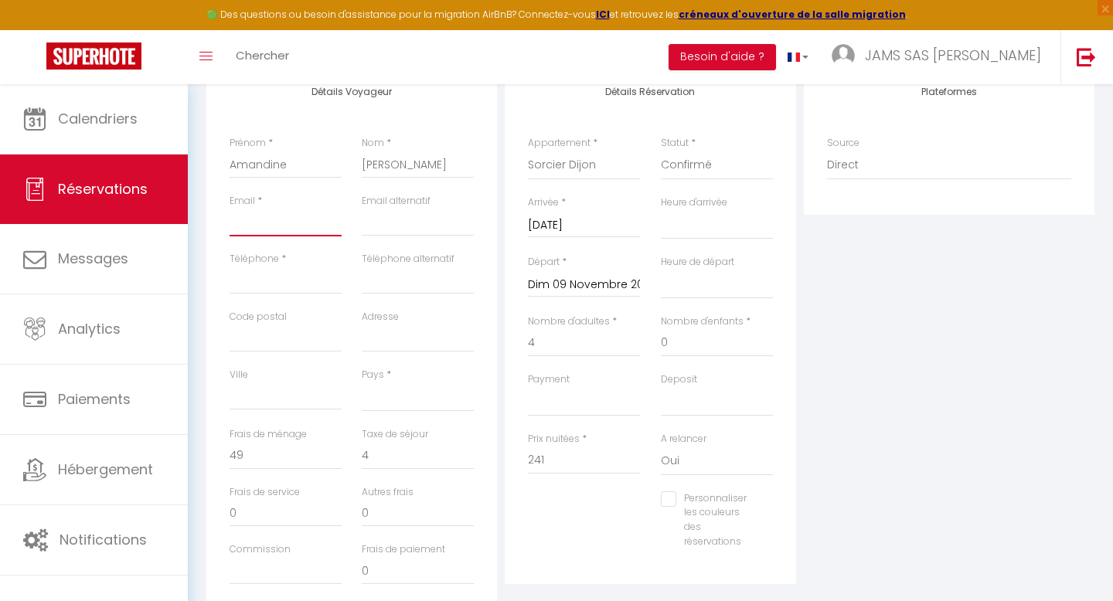
click at [263, 227] on input "Email client" at bounding box center [285, 223] width 112 height 28
click at [240, 277] on input "Téléphone" at bounding box center [285, 281] width 112 height 28
paste input "6 36 40 02 21"
type input "6 36 40 02 21"
select select
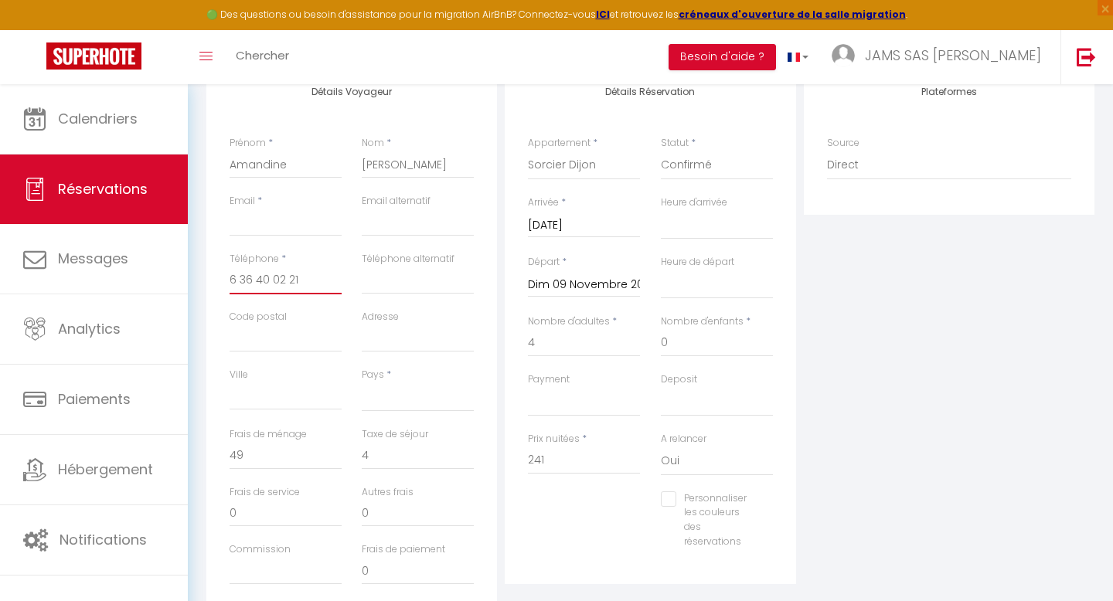
select select
click at [232, 280] on input "6 36 40 02 21" at bounding box center [285, 281] width 112 height 28
click at [248, 282] on input "06 36 40 02 21" at bounding box center [285, 281] width 112 height 28
click at [257, 277] on input "0636 40 02 21" at bounding box center [285, 281] width 112 height 28
click at [272, 281] on input "063640 02 21" at bounding box center [285, 281] width 112 height 28
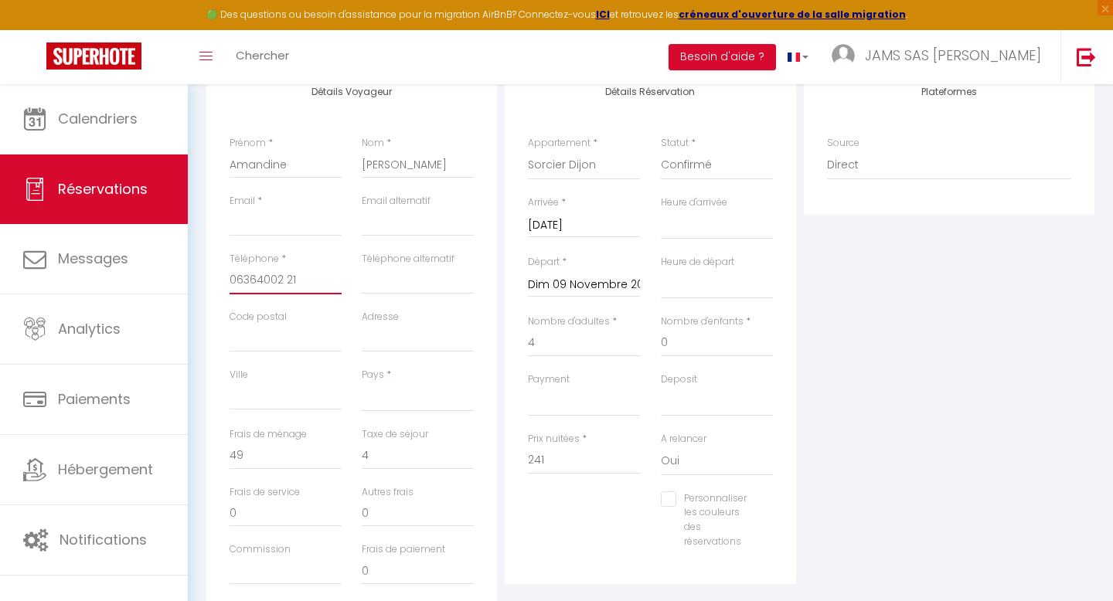
click at [286, 279] on input "06364002 21" at bounding box center [285, 281] width 112 height 28
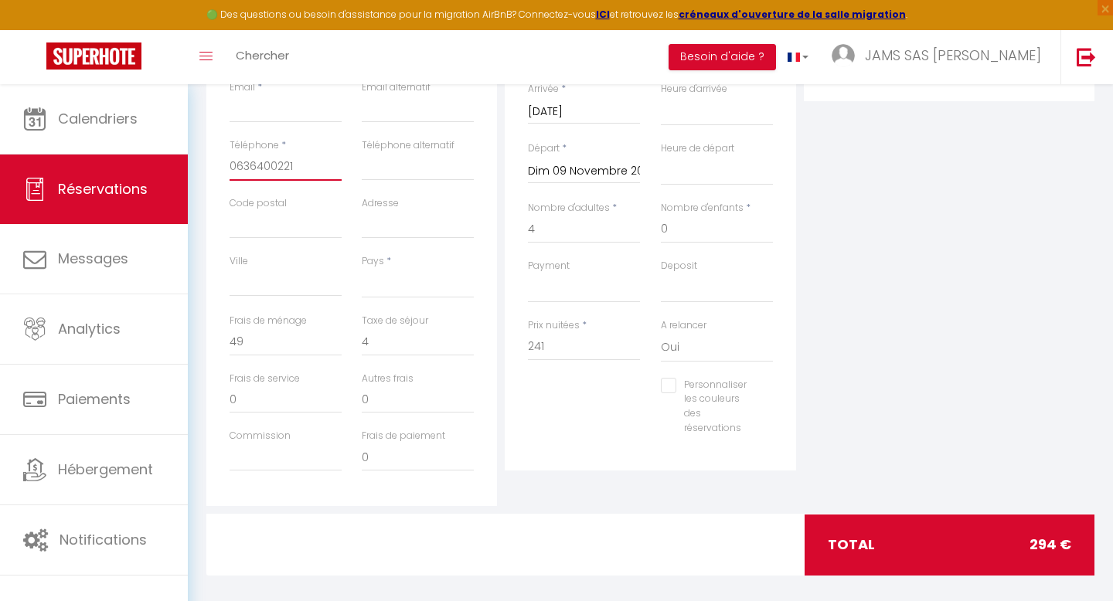
scroll to position [411, 0]
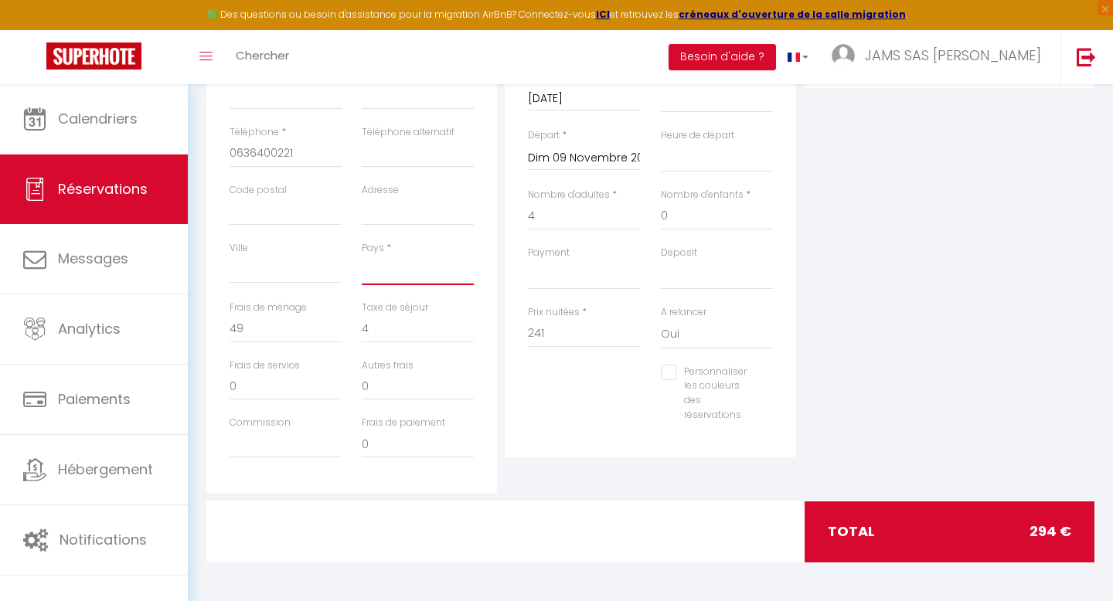
click at [385, 275] on select "[GEOGRAPHIC_DATA] [GEOGRAPHIC_DATA] [GEOGRAPHIC_DATA] [GEOGRAPHIC_DATA] [GEOGRA…" at bounding box center [418, 270] width 112 height 29
click at [362, 256] on select "[GEOGRAPHIC_DATA] [GEOGRAPHIC_DATA] [GEOGRAPHIC_DATA] [GEOGRAPHIC_DATA] [GEOGRA…" at bounding box center [418, 270] width 112 height 29
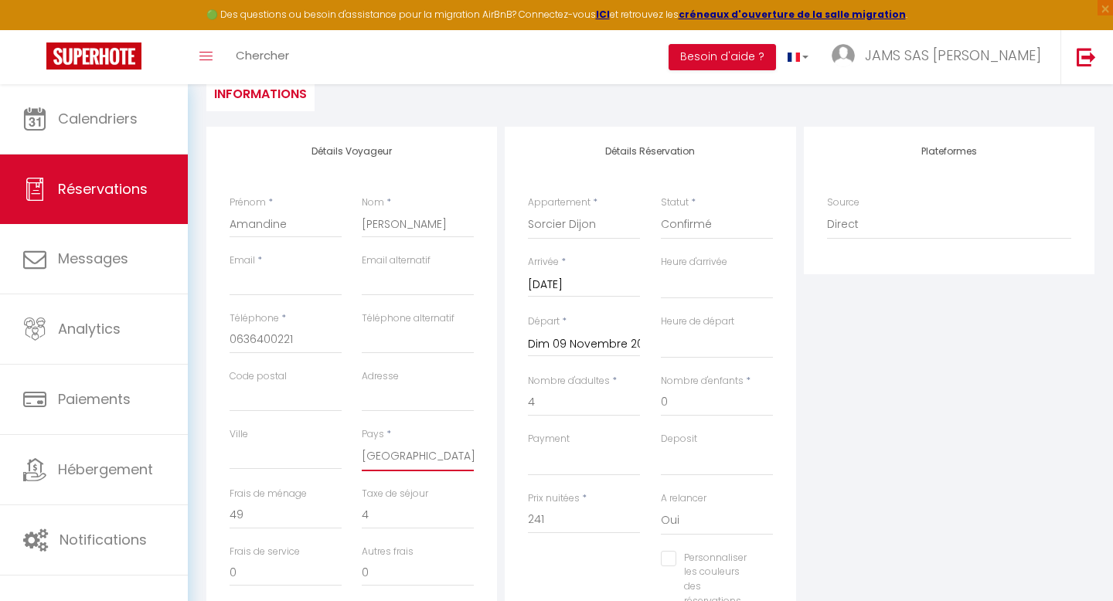
scroll to position [0, 0]
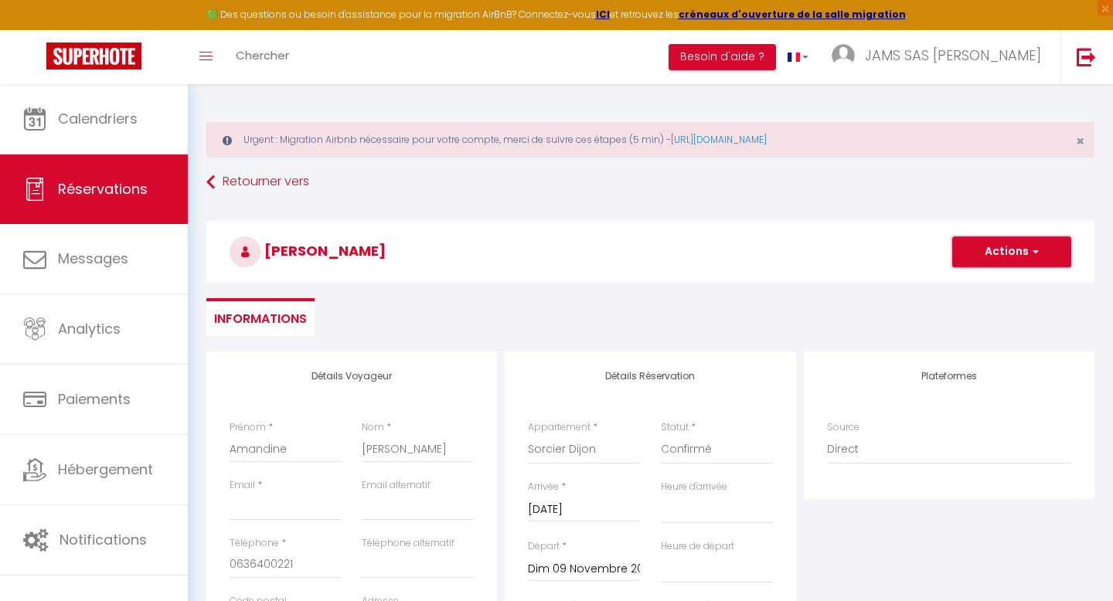
click at [1044, 257] on button "Actions" at bounding box center [1011, 251] width 119 height 31
click at [989, 284] on link "Enregistrer" at bounding box center [996, 286] width 122 height 20
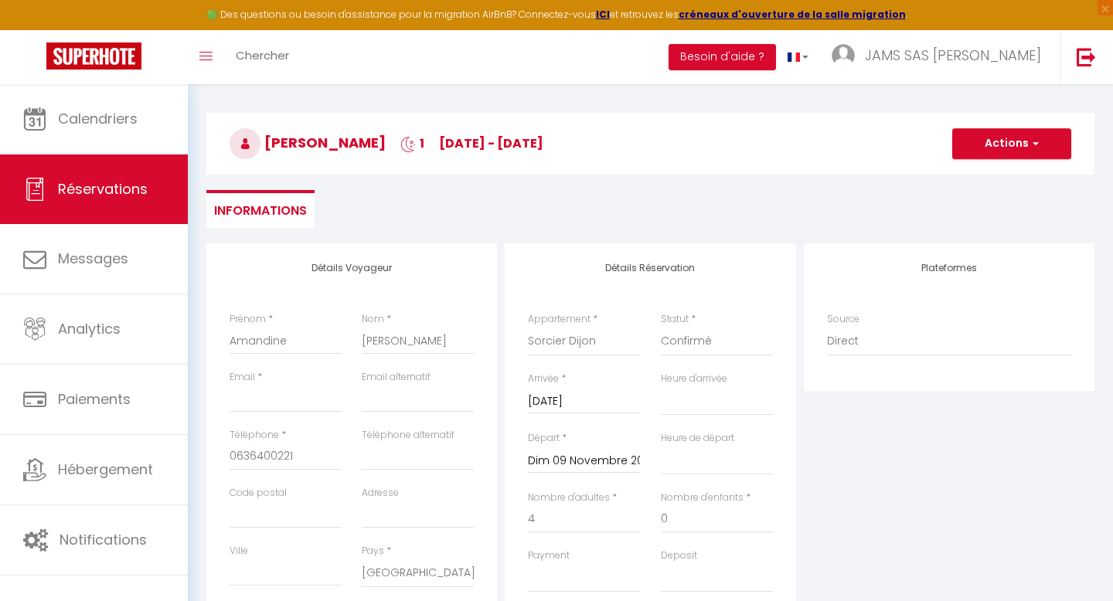
scroll to position [144, 0]
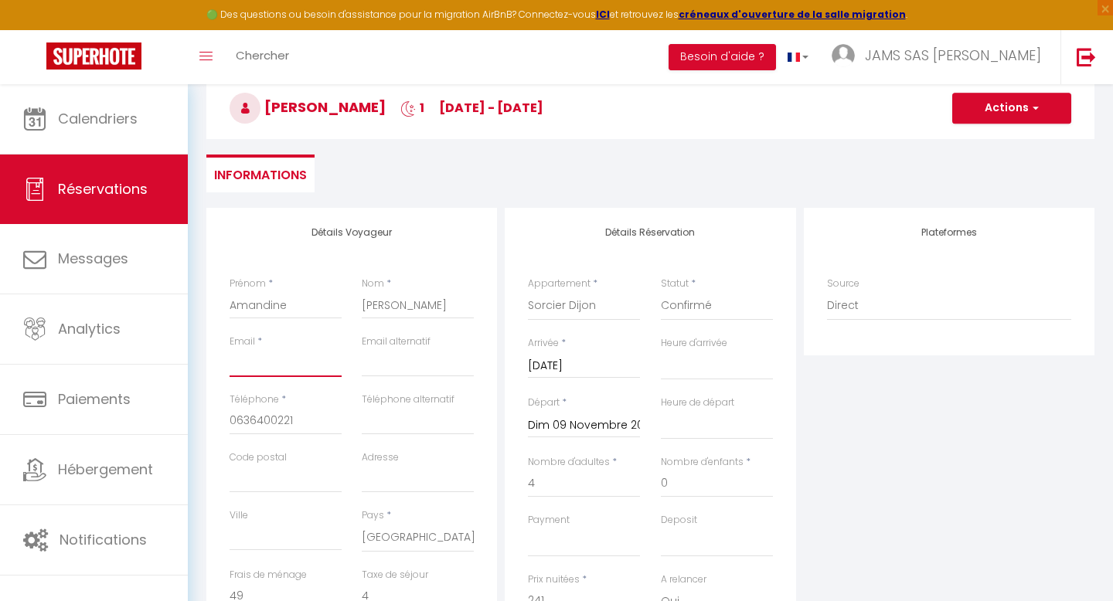
click at [260, 366] on input "Email client" at bounding box center [285, 363] width 112 height 28
paste input "[EMAIL_ADDRESS][DOMAIN_NAME]"
click at [1021, 99] on button "Actions" at bounding box center [1011, 108] width 119 height 31
click at [972, 140] on link "Enregistrer" at bounding box center [996, 142] width 122 height 20
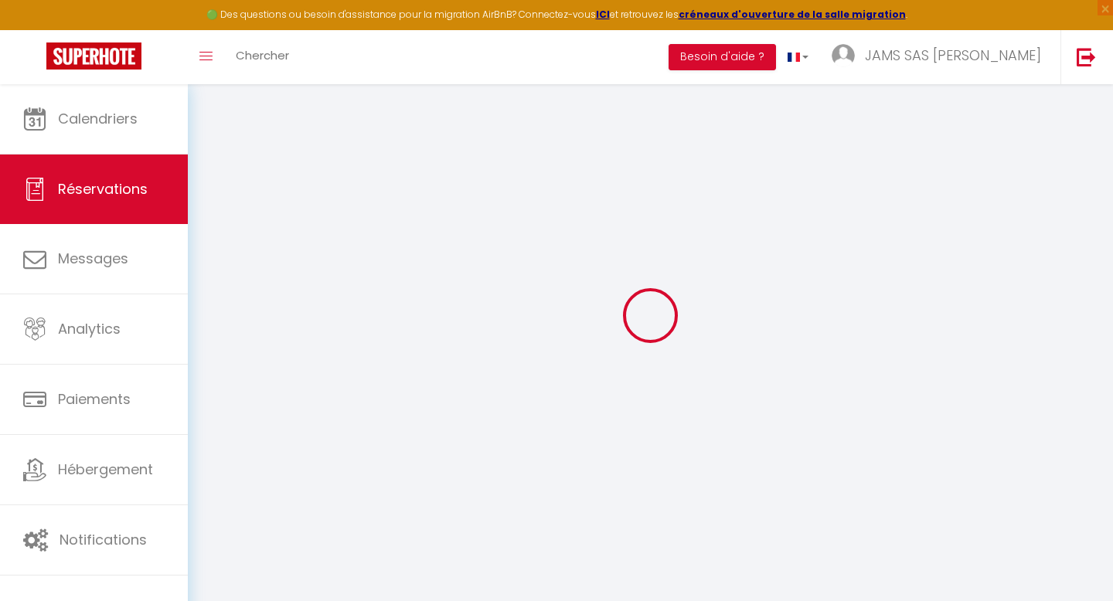
scroll to position [84, 0]
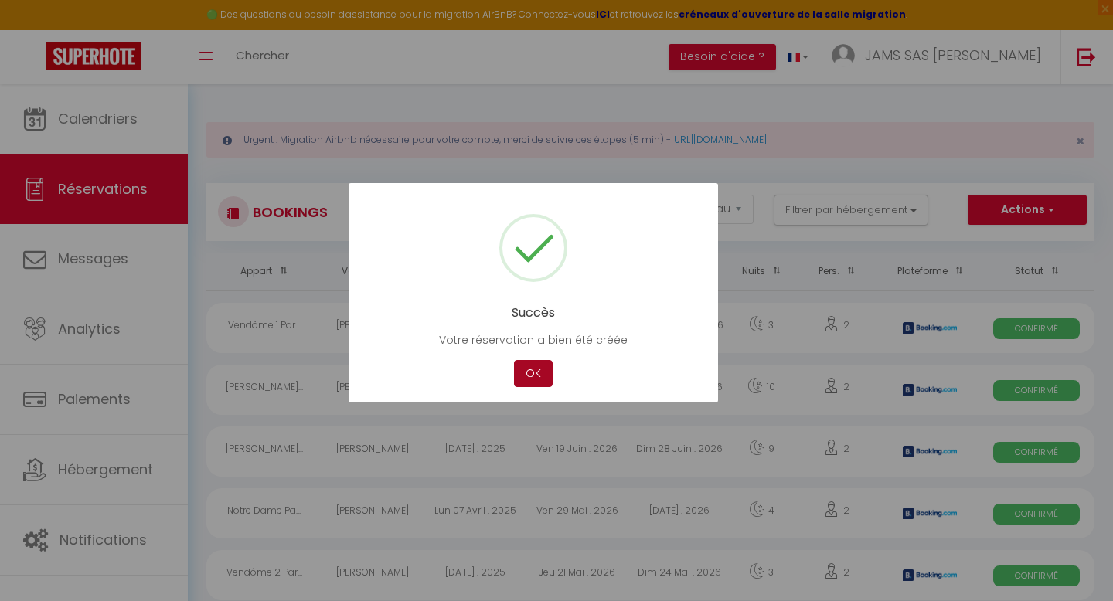
click at [544, 377] on button "OK" at bounding box center [533, 373] width 39 height 27
